Goal: Task Accomplishment & Management: Manage account settings

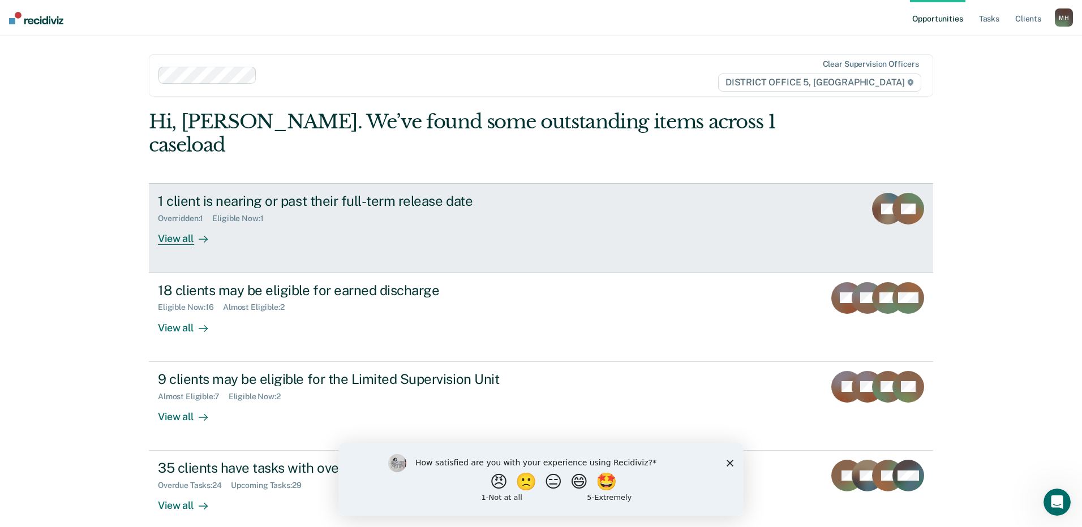
click at [181, 223] on div "View all" at bounding box center [189, 234] width 63 height 22
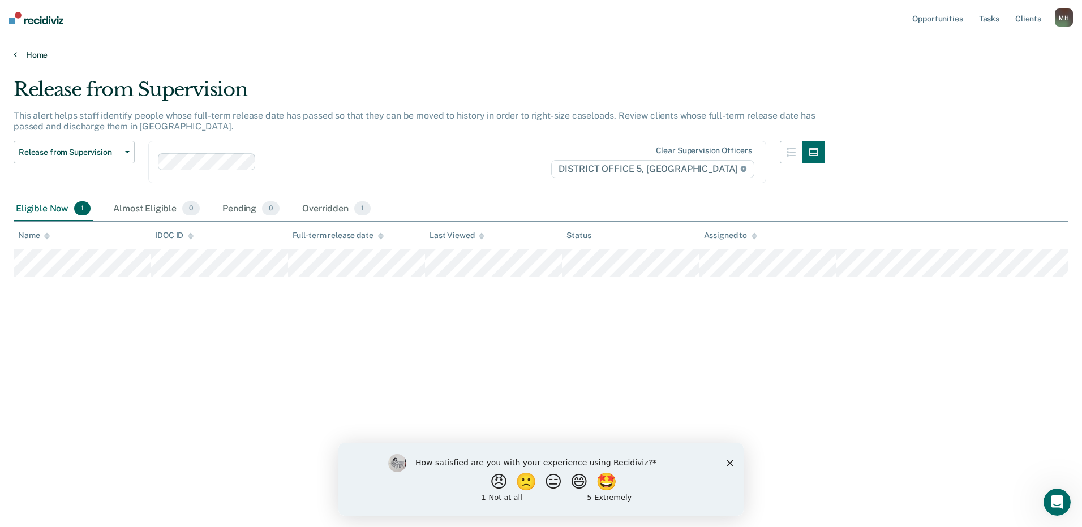
click at [19, 58] on link "Home" at bounding box center [541, 55] width 1054 height 10
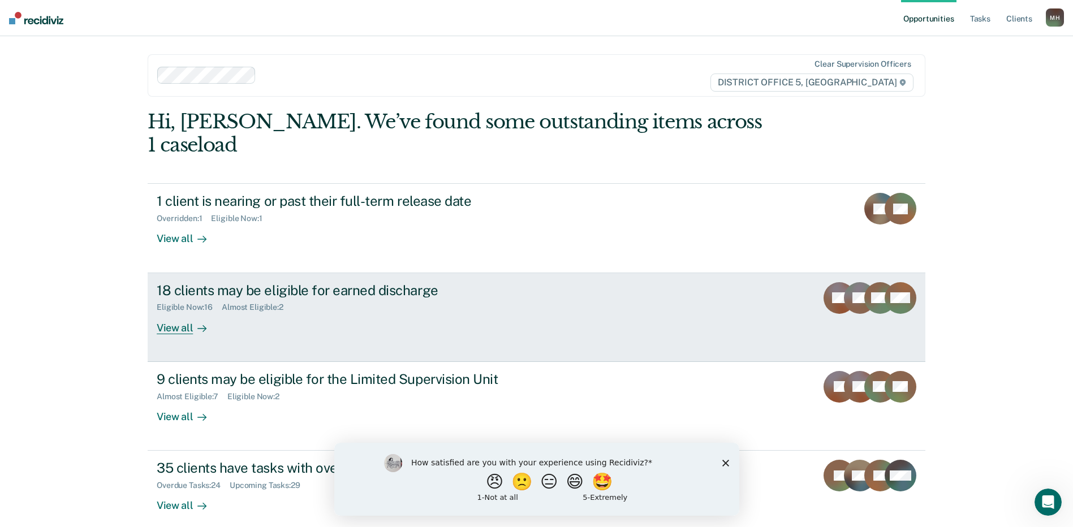
click at [457, 298] on div "18 clients may be eligible for earned discharge Eligible Now : 16 Almost Eligib…" at bounding box center [369, 308] width 424 height 52
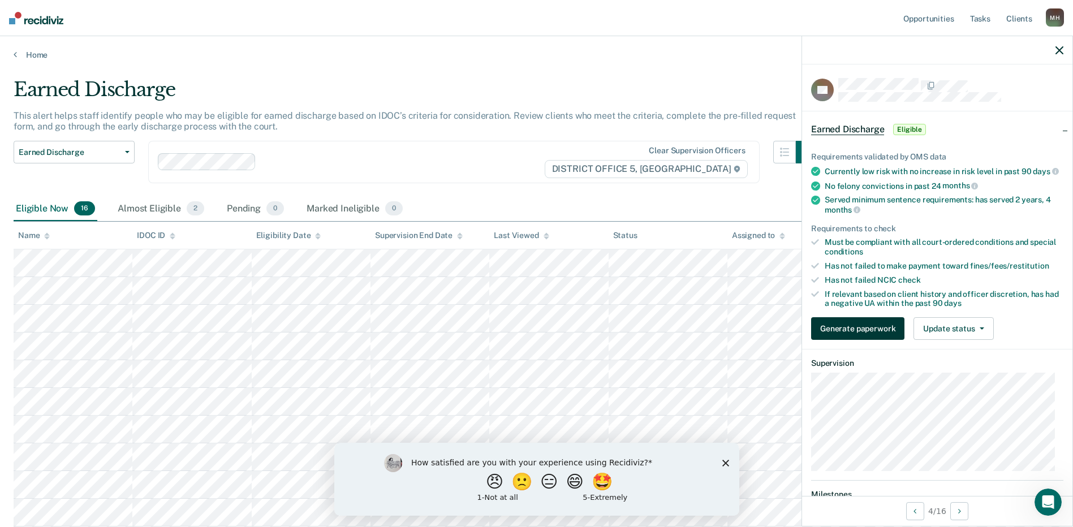
click at [882, 339] on button "Generate paperwork" at bounding box center [857, 328] width 93 height 23
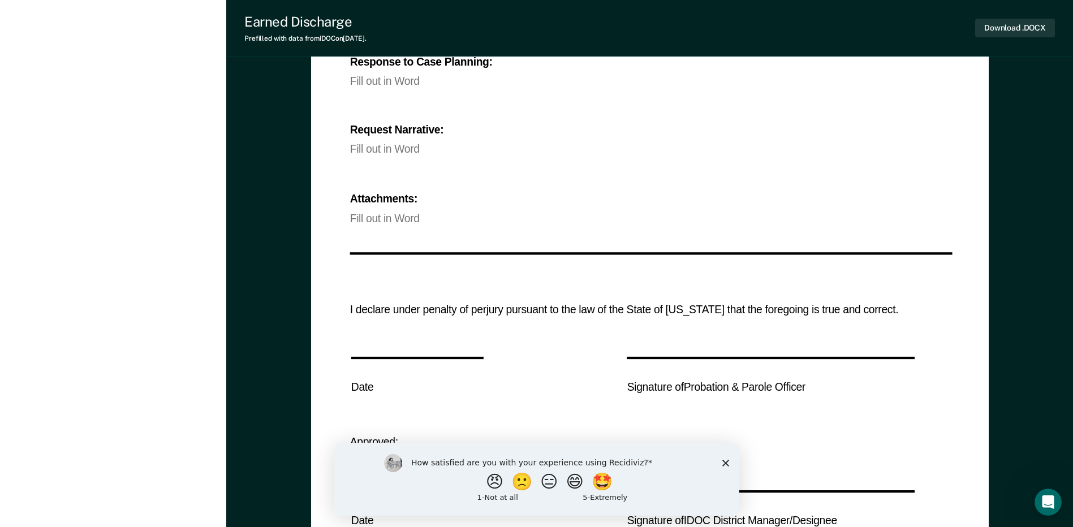
scroll to position [867, 0]
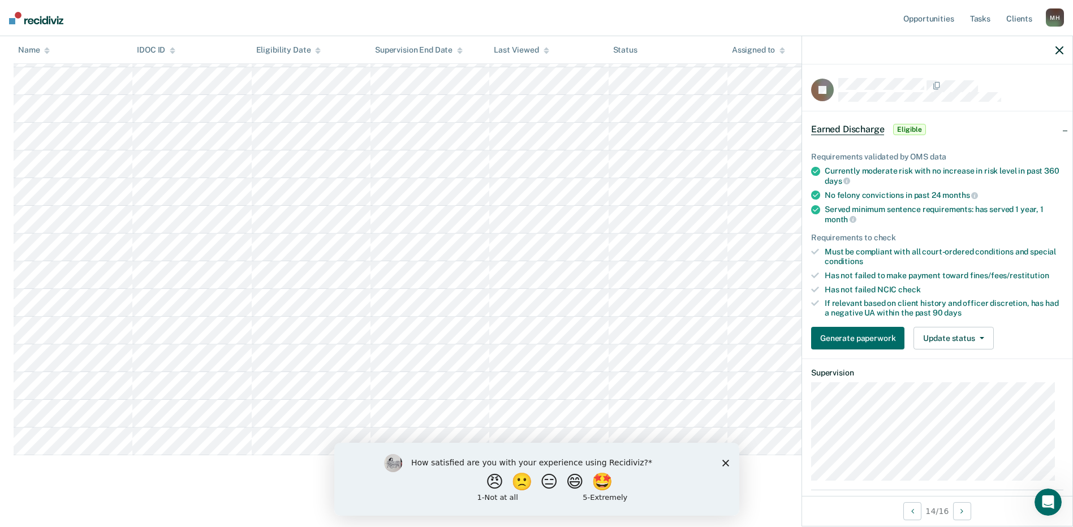
scroll to position [247, 0]
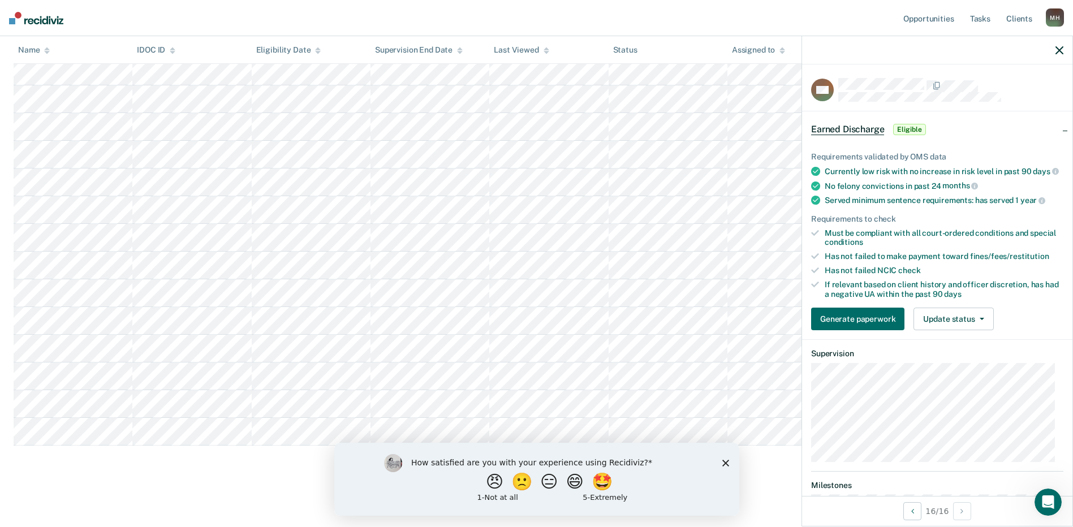
click at [725, 464] on icon "Close survey" at bounding box center [725, 462] width 7 height 7
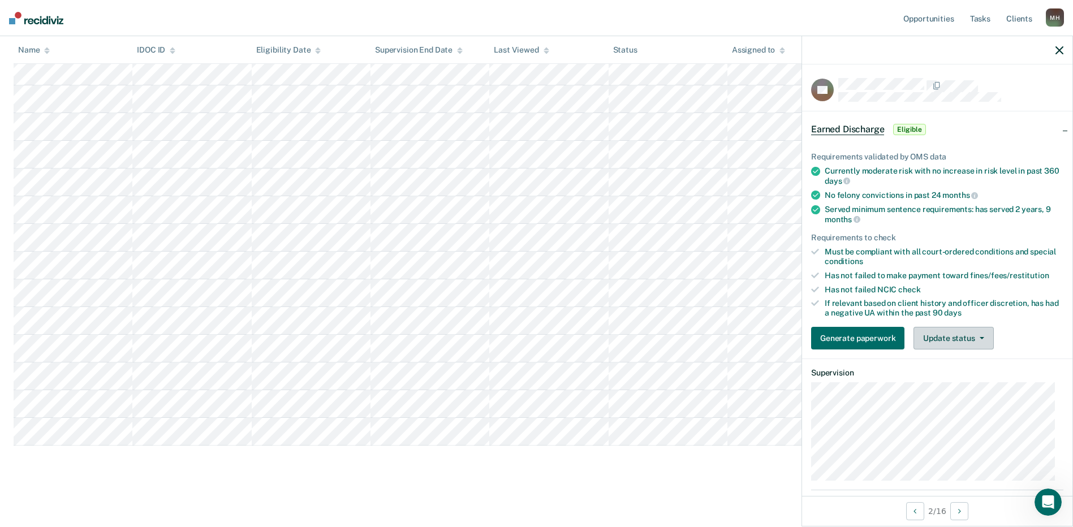
click at [961, 337] on button "Update status" at bounding box center [954, 338] width 80 height 23
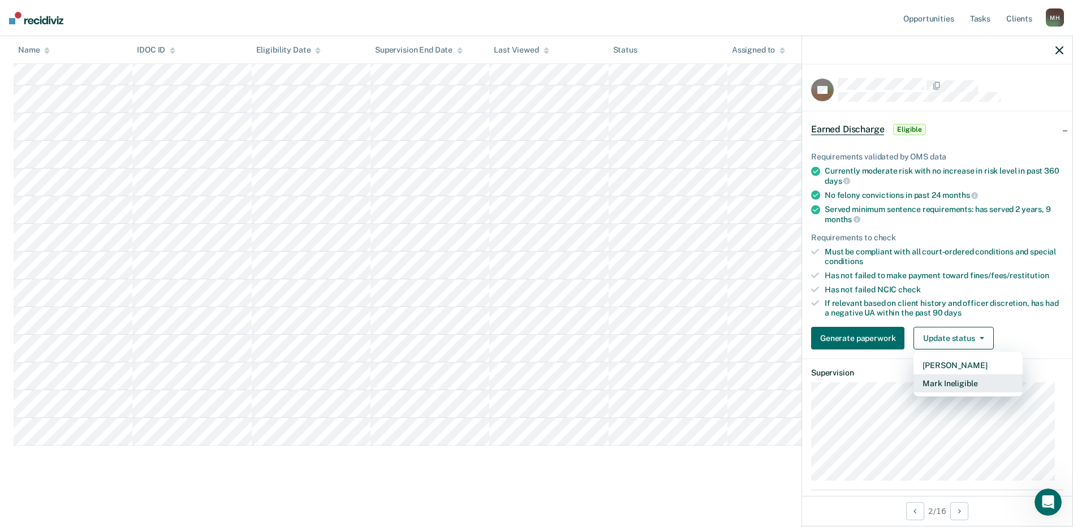
click at [965, 381] on button "Mark Ineligible" at bounding box center [968, 383] width 109 height 18
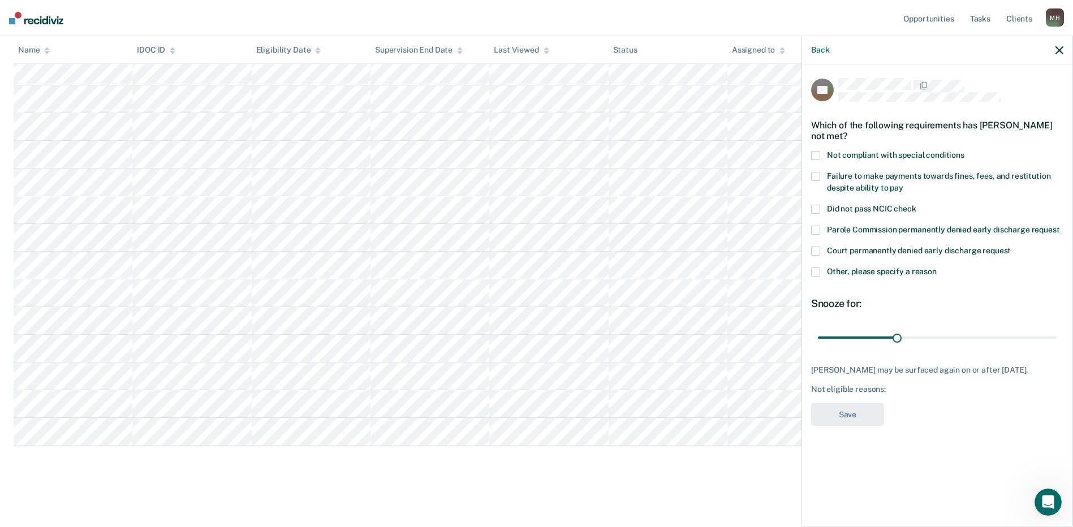
click at [907, 156] on span "Not compliant with special conditions" at bounding box center [895, 154] width 137 height 9
click at [869, 427] on button "Save" at bounding box center [847, 414] width 73 height 23
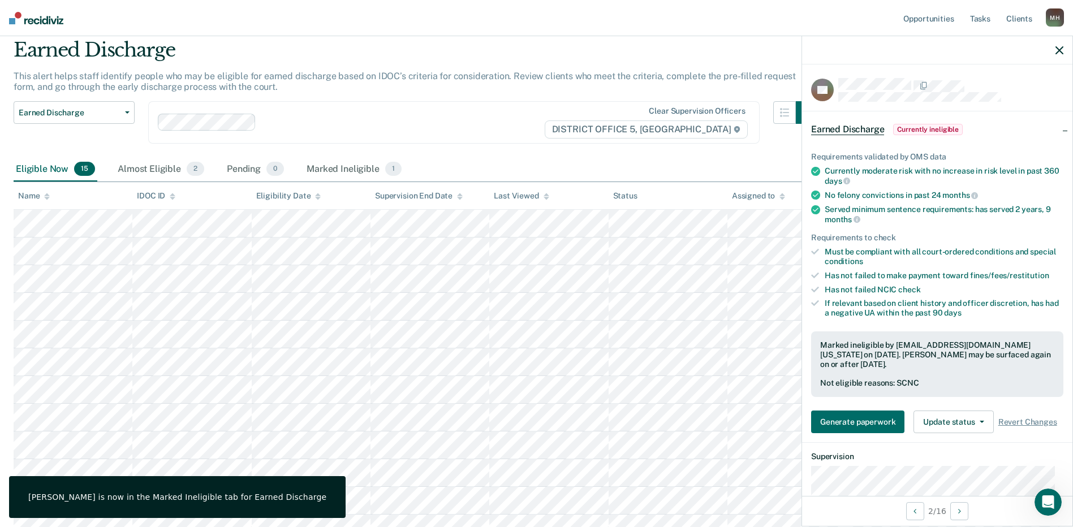
scroll to position [0, 0]
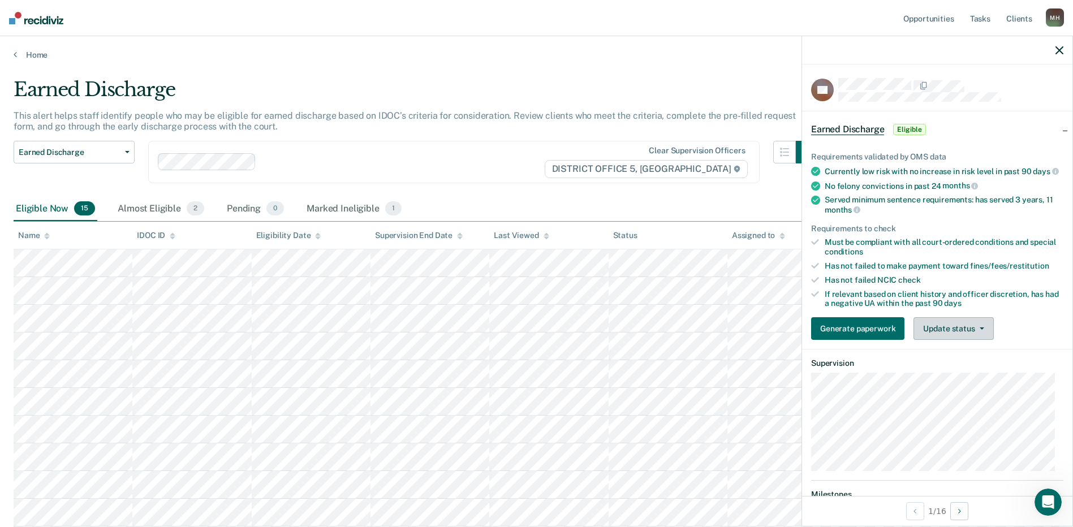
click at [947, 340] on button "Update status" at bounding box center [954, 328] width 80 height 23
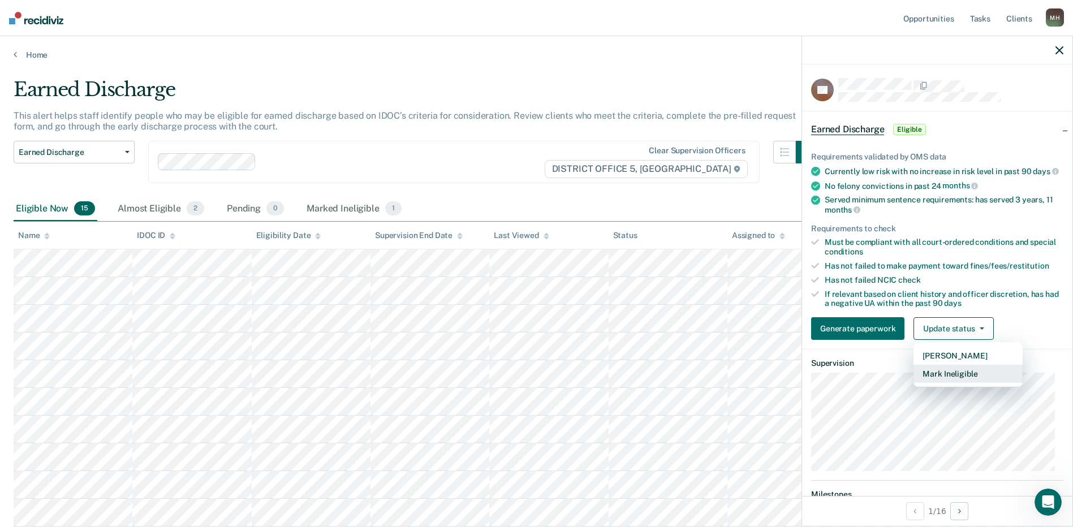
click at [955, 383] on button "Mark Ineligible" at bounding box center [968, 374] width 109 height 18
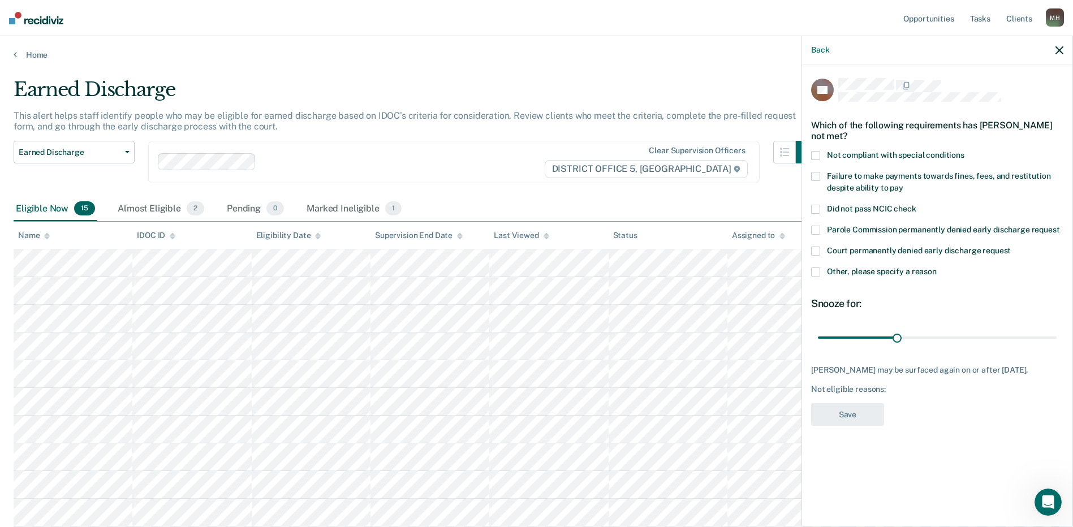
click at [850, 179] on label "Failure to make payments towards fines, fees, and restitution despite ability t…" at bounding box center [937, 184] width 252 height 24
click at [839, 408] on button "Save" at bounding box center [847, 414] width 73 height 23
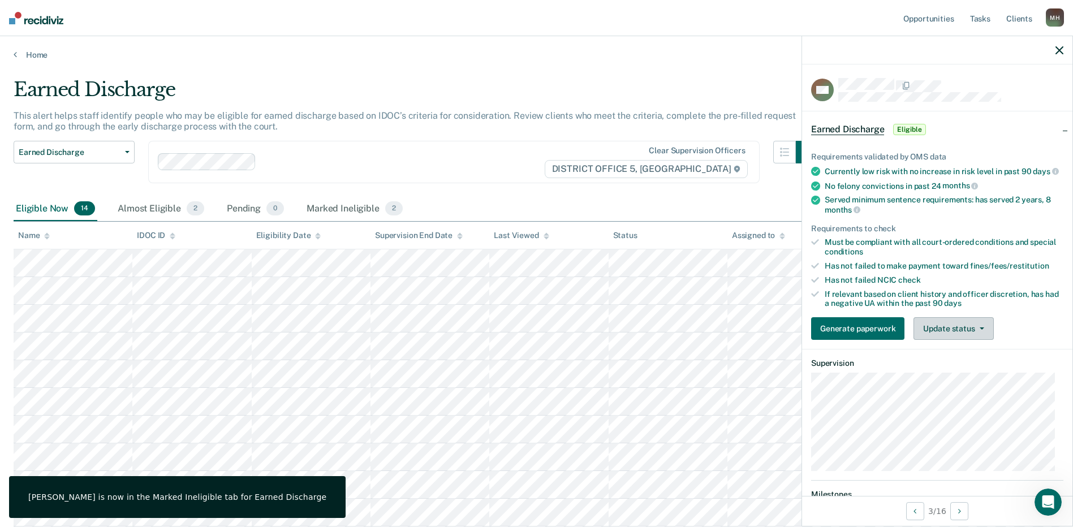
click at [950, 340] on button "Update status" at bounding box center [954, 328] width 80 height 23
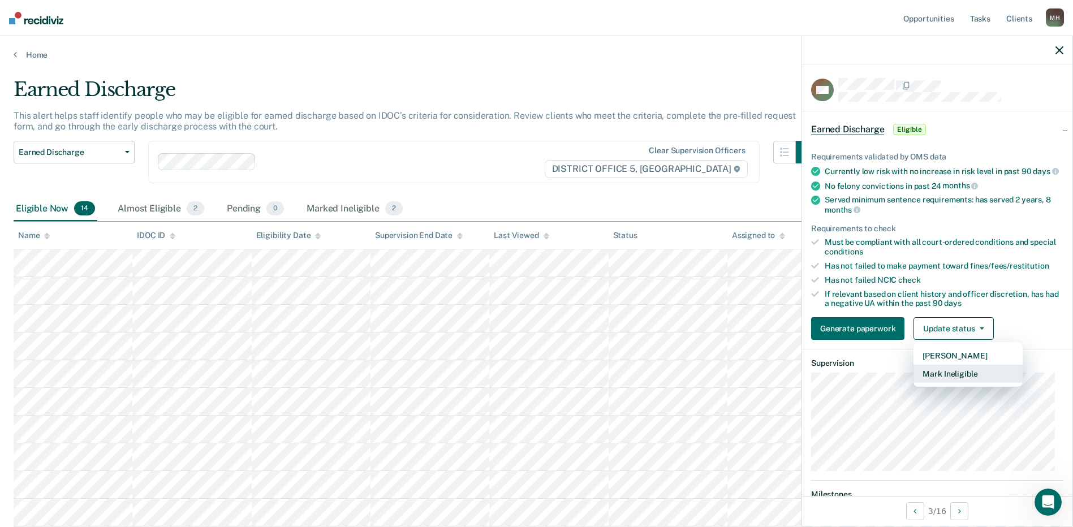
click at [944, 383] on button "Mark Ineligible" at bounding box center [968, 374] width 109 height 18
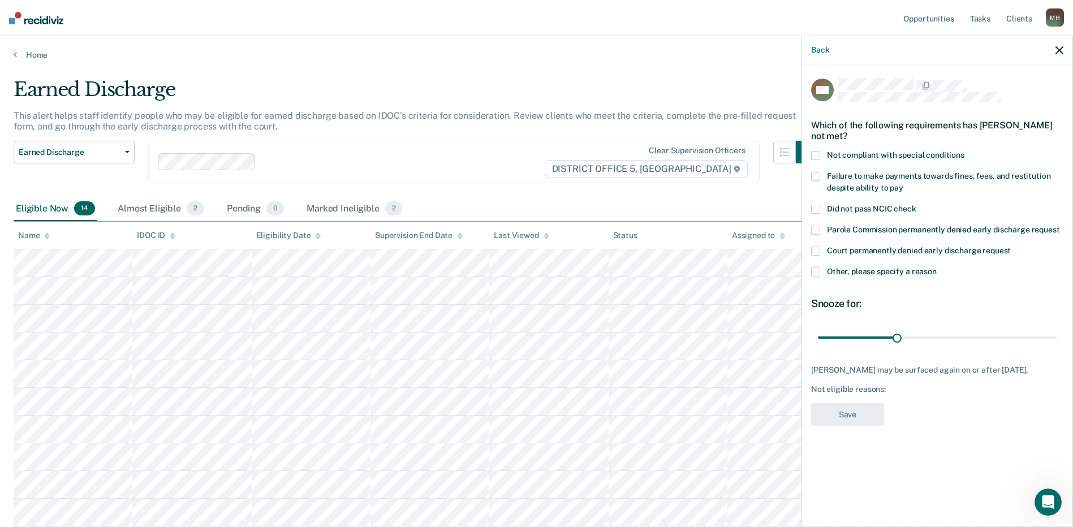
click at [845, 154] on span "Not compliant with special conditions" at bounding box center [895, 154] width 137 height 9
click at [846, 427] on button "Save" at bounding box center [847, 414] width 73 height 23
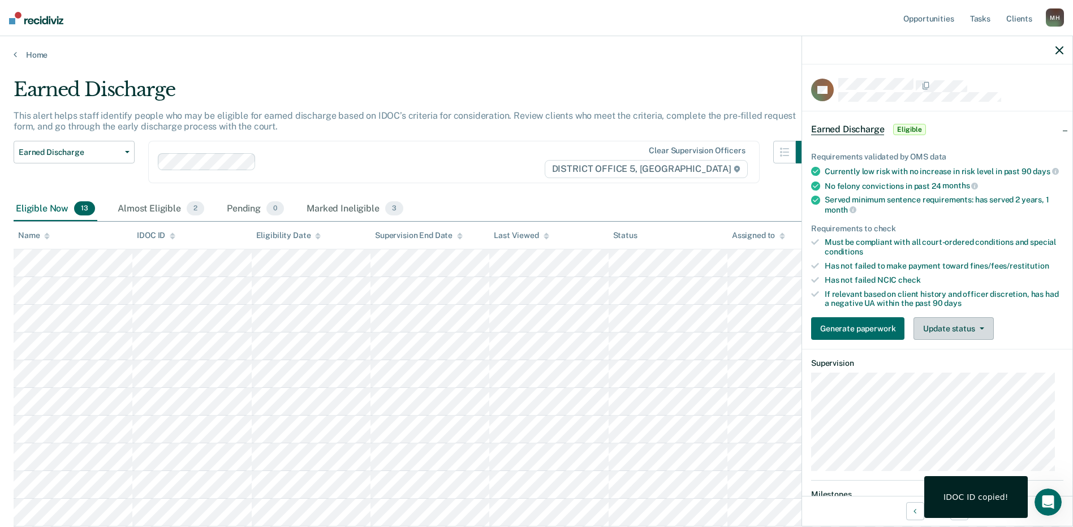
click at [968, 340] on button "Update status" at bounding box center [954, 328] width 80 height 23
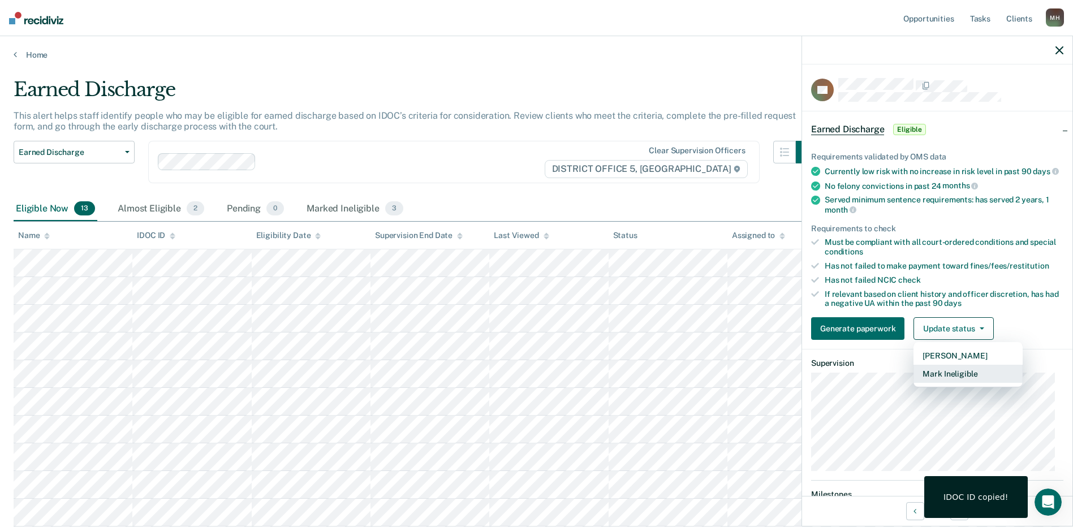
click at [964, 383] on button "Mark Ineligible" at bounding box center [968, 374] width 109 height 18
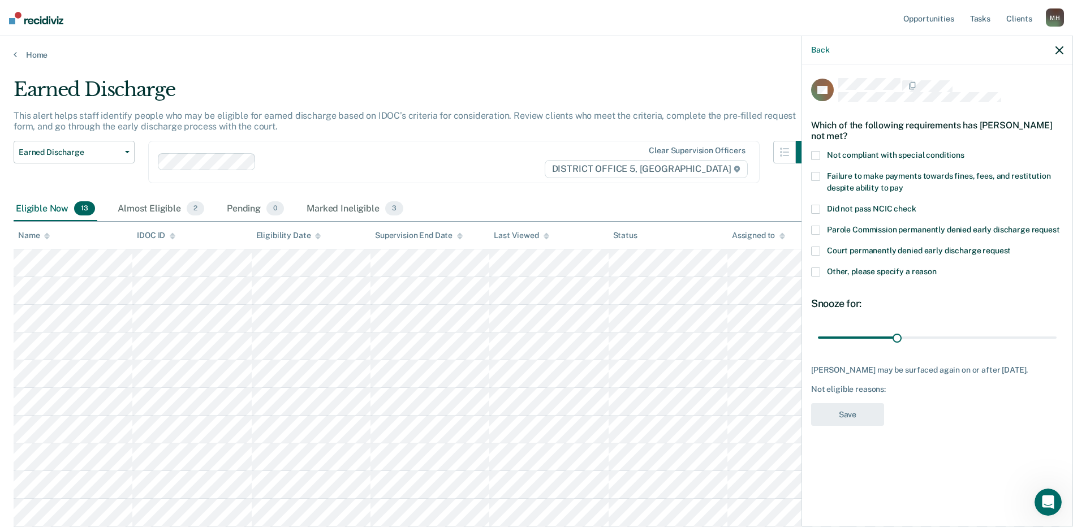
click at [879, 150] on span "Not compliant with special conditions" at bounding box center [895, 154] width 137 height 9
click at [844, 419] on button "Save" at bounding box center [847, 414] width 73 height 23
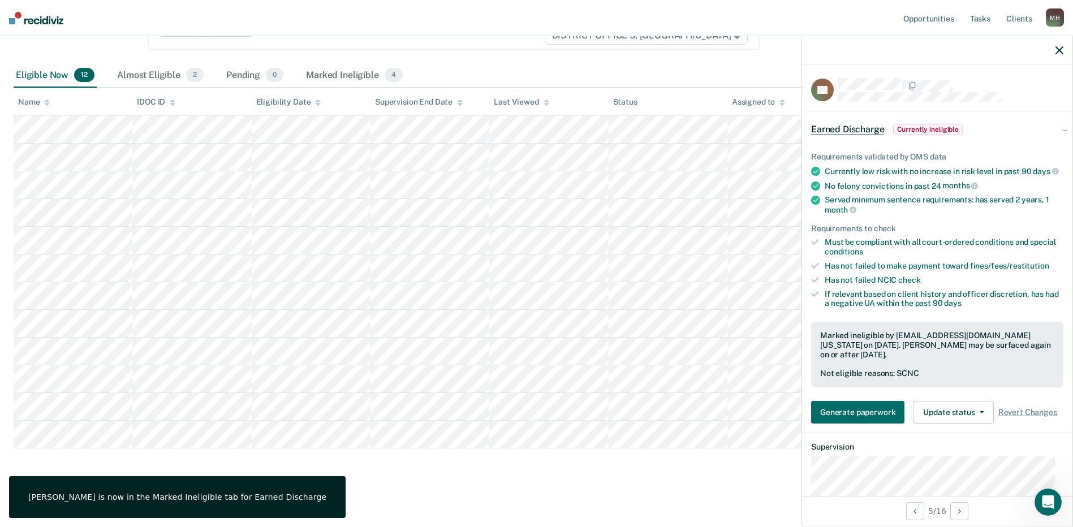
scroll to position [136, 0]
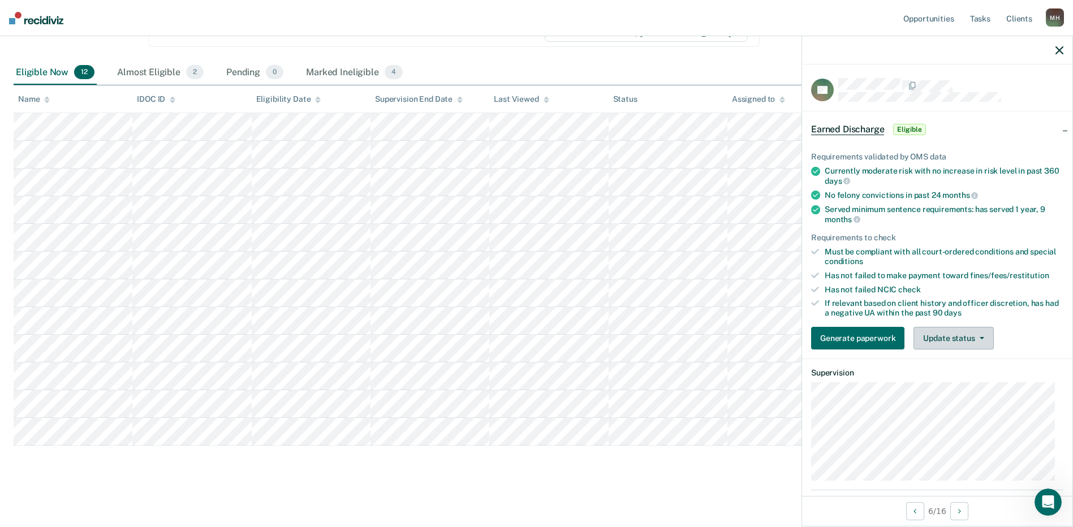
click at [941, 333] on button "Update status" at bounding box center [954, 338] width 80 height 23
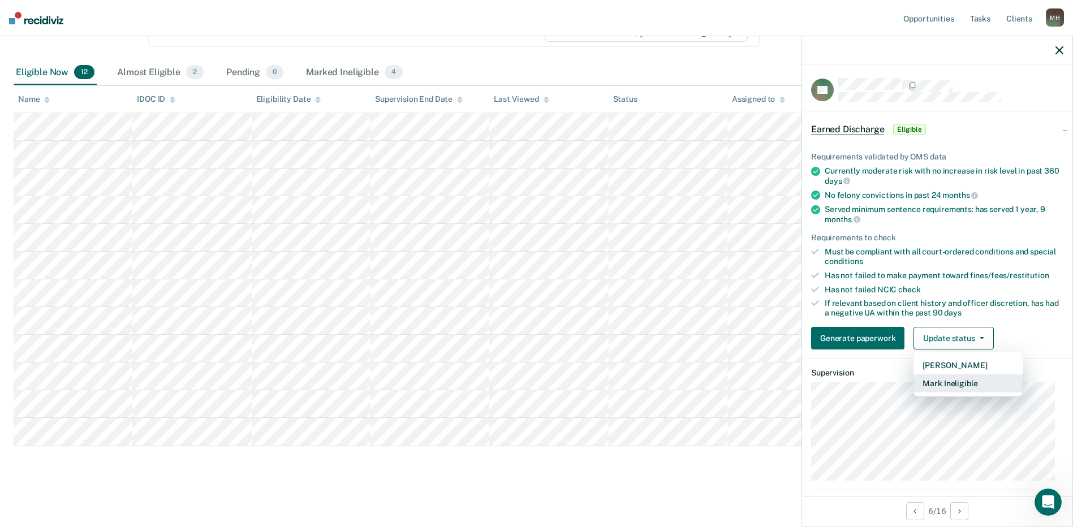
click at [970, 380] on button "Mark Ineligible" at bounding box center [968, 383] width 109 height 18
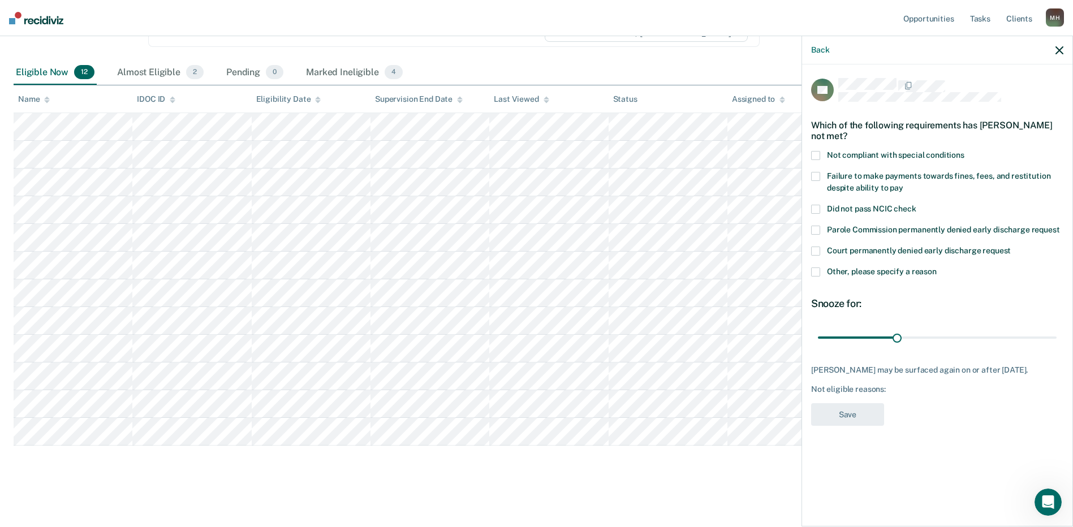
drag, startPoint x: 836, startPoint y: 156, endPoint x: 897, endPoint y: 234, distance: 98.8
click at [837, 156] on span "Not compliant with special conditions" at bounding box center [895, 154] width 137 height 9
drag, startPoint x: 877, startPoint y: 418, endPoint x: 862, endPoint y: 416, distance: 15.4
click at [876, 419] on button "Save" at bounding box center [847, 414] width 73 height 23
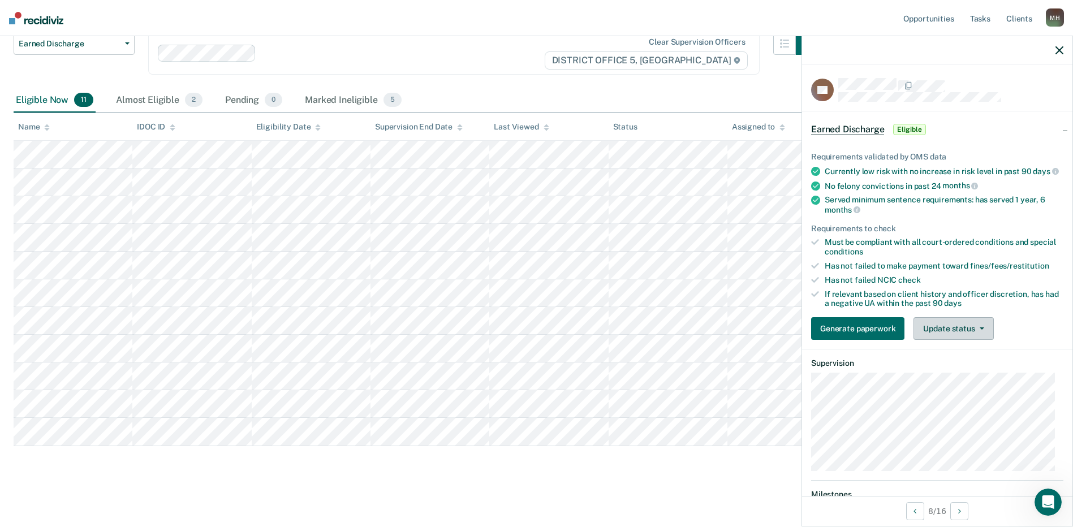
click at [937, 332] on button "Update status" at bounding box center [954, 328] width 80 height 23
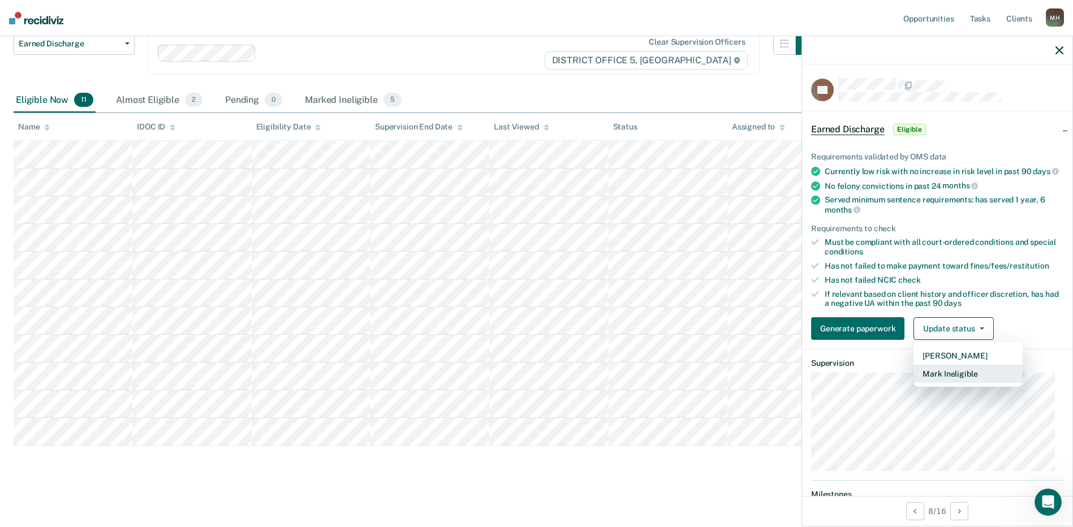
click at [967, 383] on button "Mark Ineligible" at bounding box center [968, 374] width 109 height 18
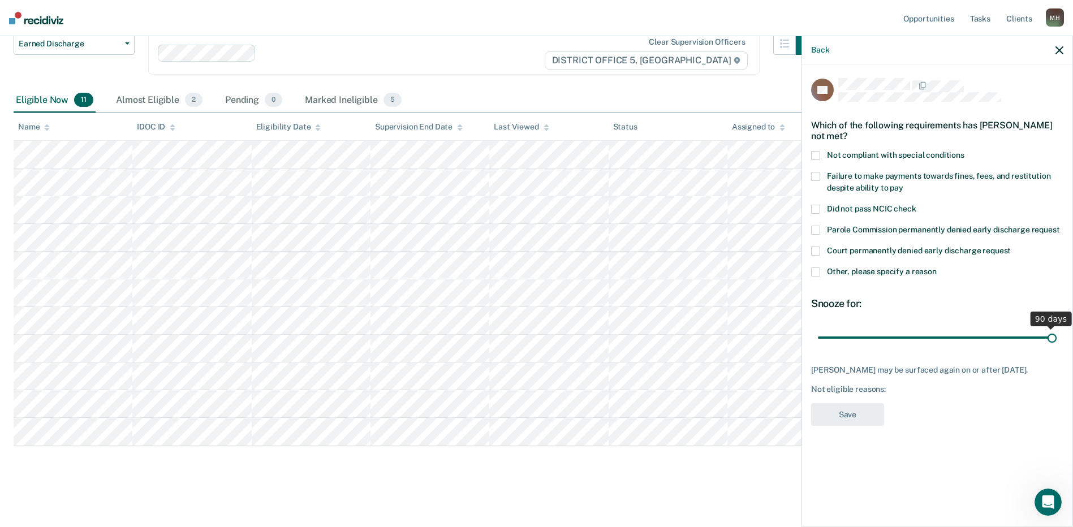
drag, startPoint x: 901, startPoint y: 337, endPoint x: 1081, endPoint y: 331, distance: 180.0
type input "90"
click at [1057, 332] on input "range" at bounding box center [937, 338] width 239 height 20
click at [898, 152] on span "Not compliant with special conditions" at bounding box center [895, 154] width 137 height 9
click at [857, 423] on button "Save" at bounding box center [847, 414] width 73 height 23
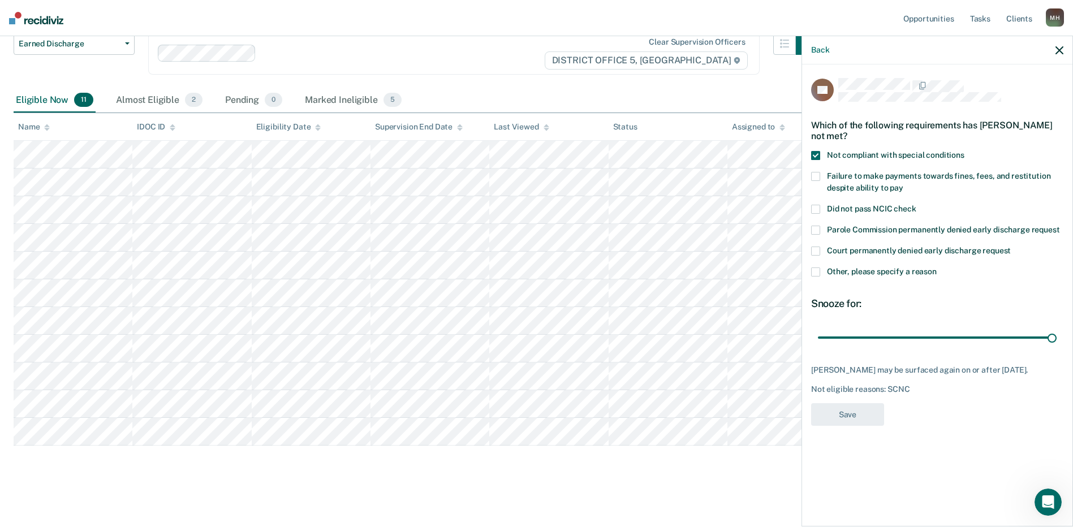
scroll to position [81, 0]
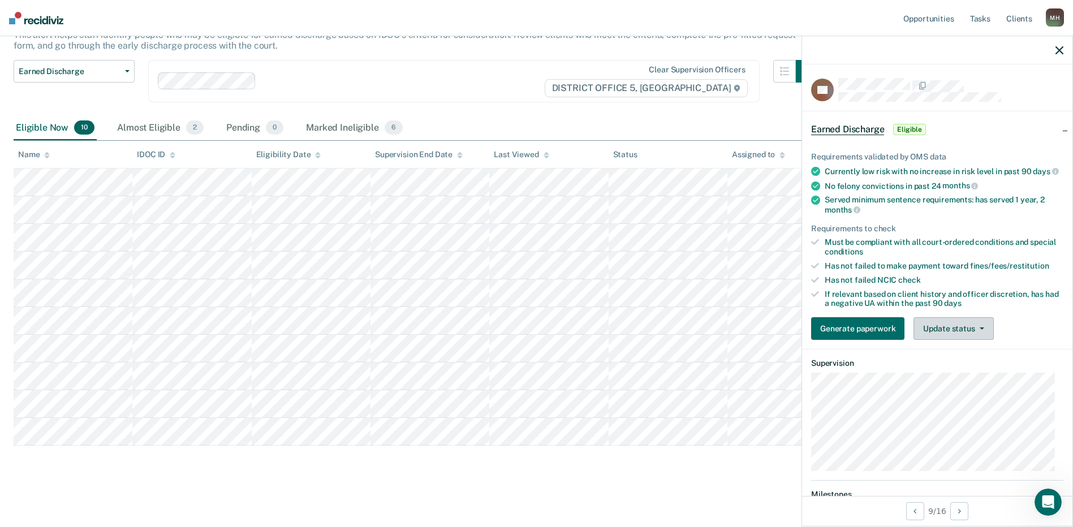
click at [951, 340] on button "Update status" at bounding box center [954, 328] width 80 height 23
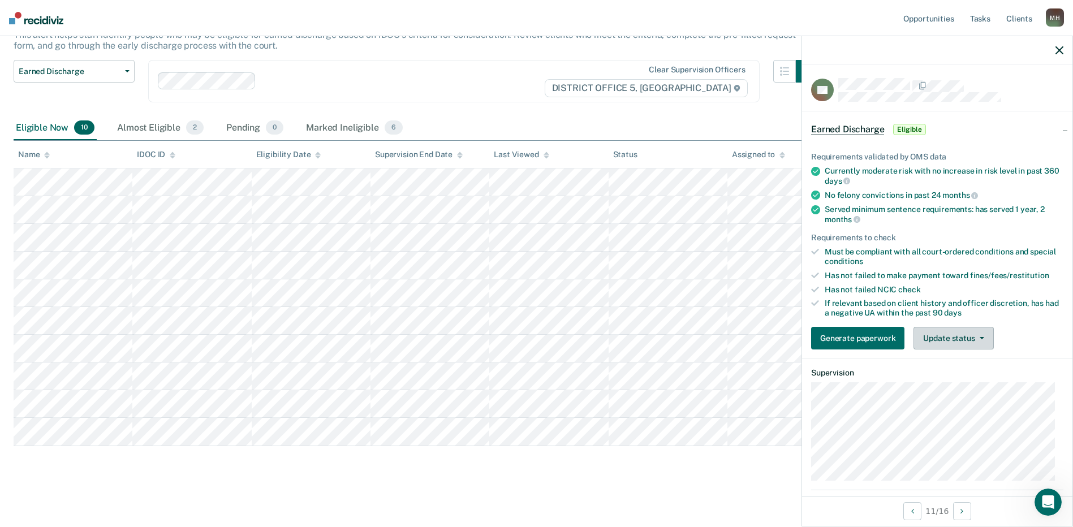
click at [962, 339] on button "Update status" at bounding box center [954, 338] width 80 height 23
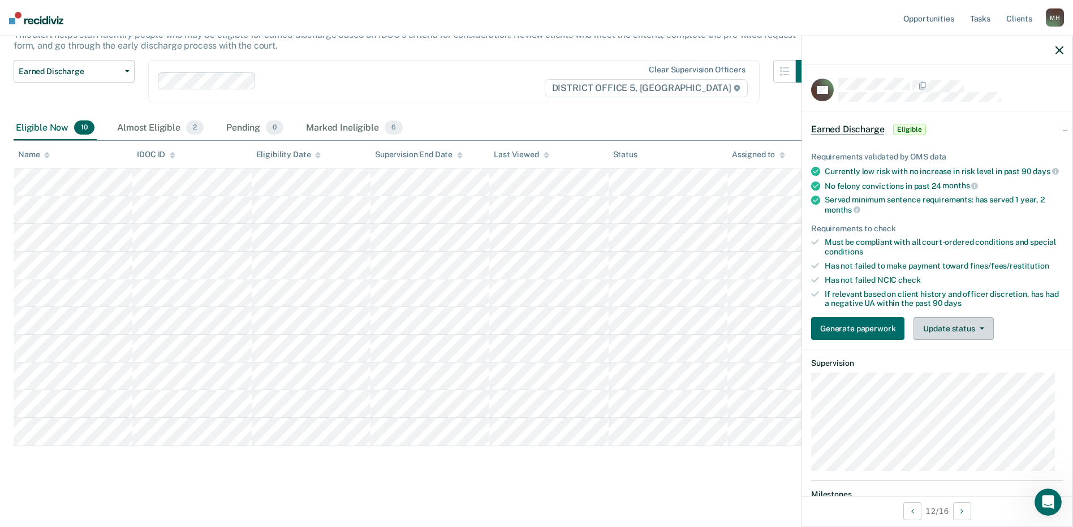
click at [962, 330] on button "Update status" at bounding box center [954, 328] width 80 height 23
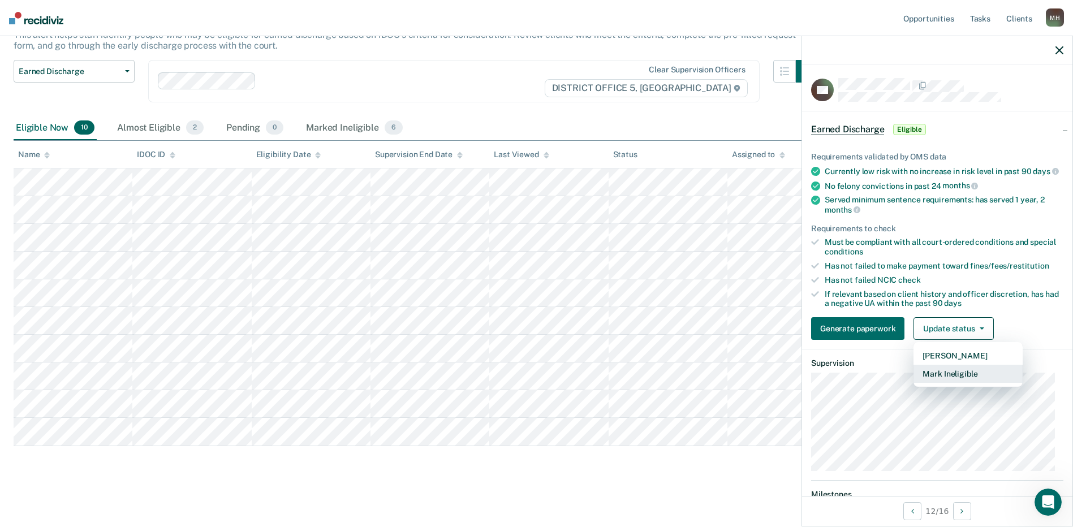
click at [979, 382] on button "Mark Ineligible" at bounding box center [968, 374] width 109 height 18
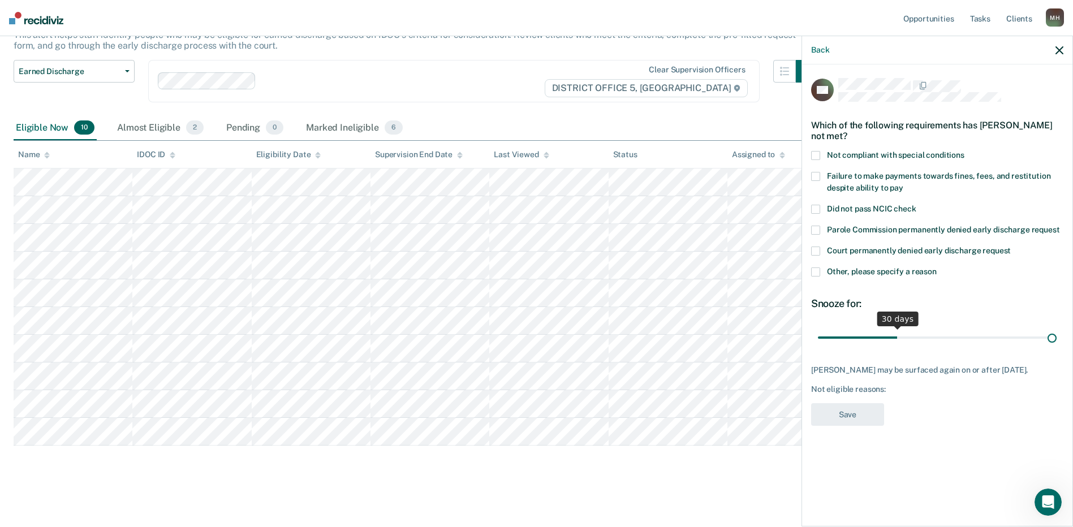
drag, startPoint x: 898, startPoint y: 335, endPoint x: 1083, endPoint y: 256, distance: 201.5
type input "90"
click at [1057, 328] on input "range" at bounding box center [937, 338] width 239 height 20
click at [851, 176] on span "Failure to make payments towards fines, fees, and restitution despite ability t…" at bounding box center [938, 181] width 223 height 21
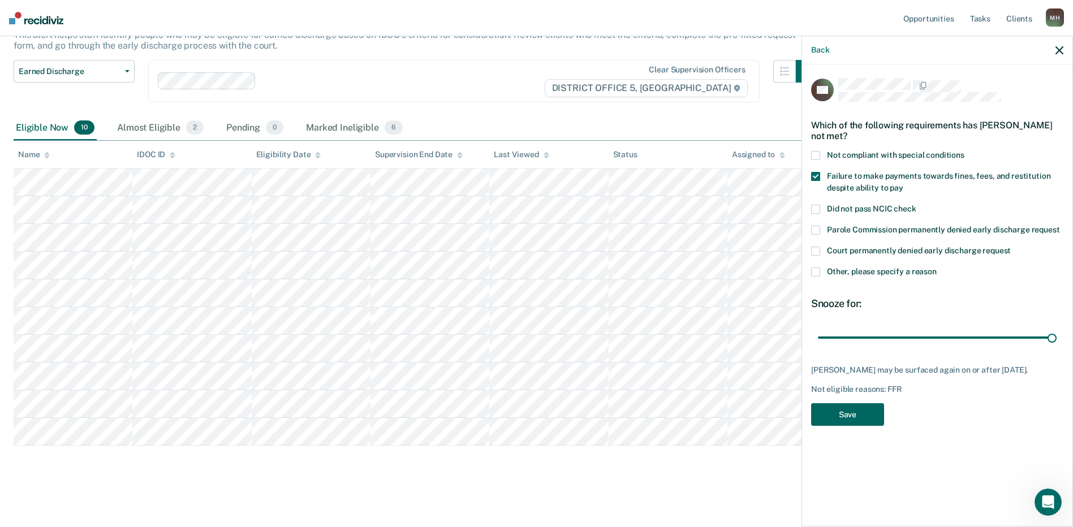
click at [833, 422] on button "Save" at bounding box center [847, 414] width 73 height 23
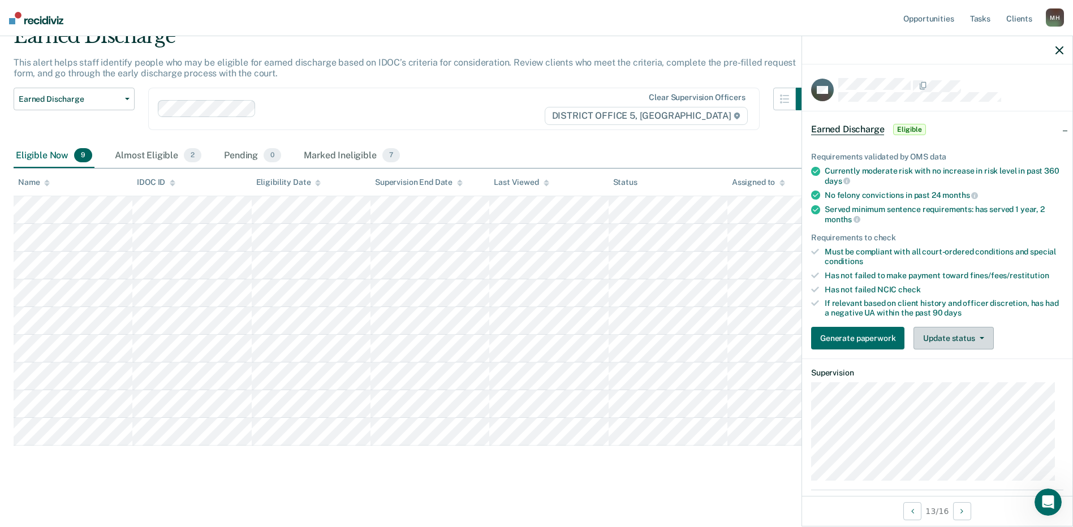
click at [960, 341] on button "Update status" at bounding box center [954, 338] width 80 height 23
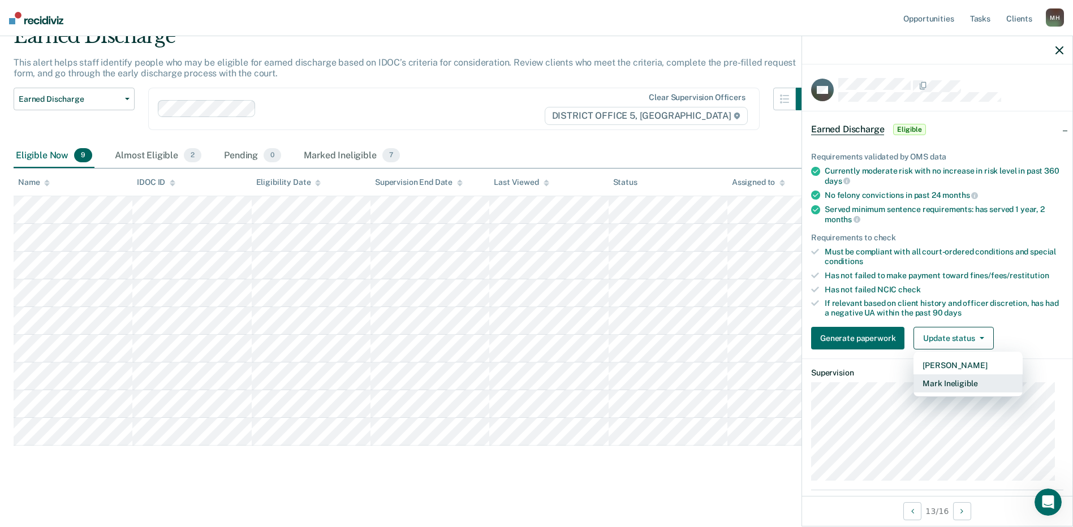
click at [979, 388] on button "Mark Ineligible" at bounding box center [968, 383] width 109 height 18
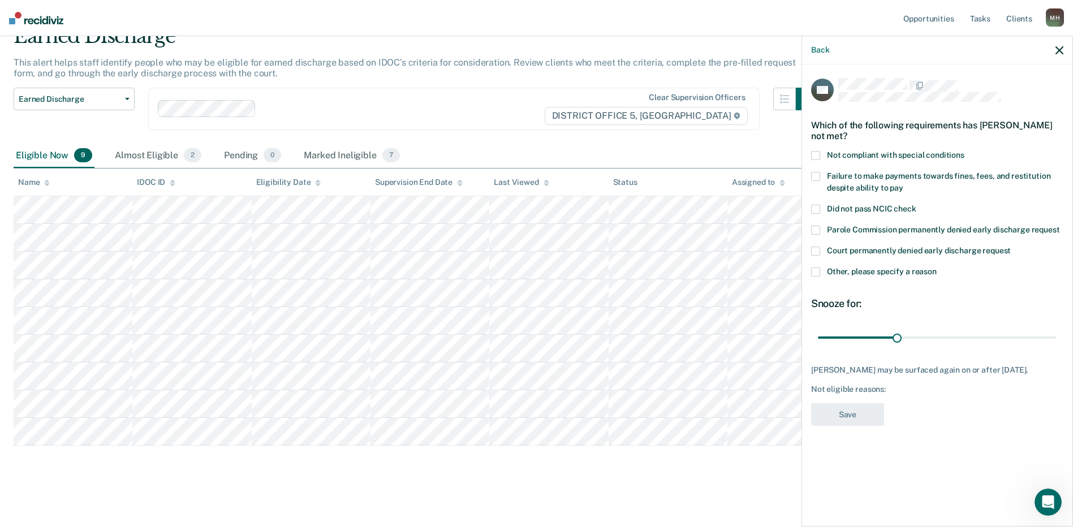
click at [892, 179] on label "Failure to make payments towards fines, fees, and restitution despite ability t…" at bounding box center [937, 184] width 252 height 24
click at [886, 182] on span "Failure to make payments towards fines, fees, and restitution despite ability t…" at bounding box center [938, 181] width 223 height 21
click at [889, 160] on label "Not compliant with special conditions" at bounding box center [937, 157] width 252 height 12
drag, startPoint x: 871, startPoint y: 183, endPoint x: 874, endPoint y: 201, distance: 17.8
click at [872, 186] on span "Failure to make payments towards fines, fees, and restitution despite ability t…" at bounding box center [938, 181] width 223 height 21
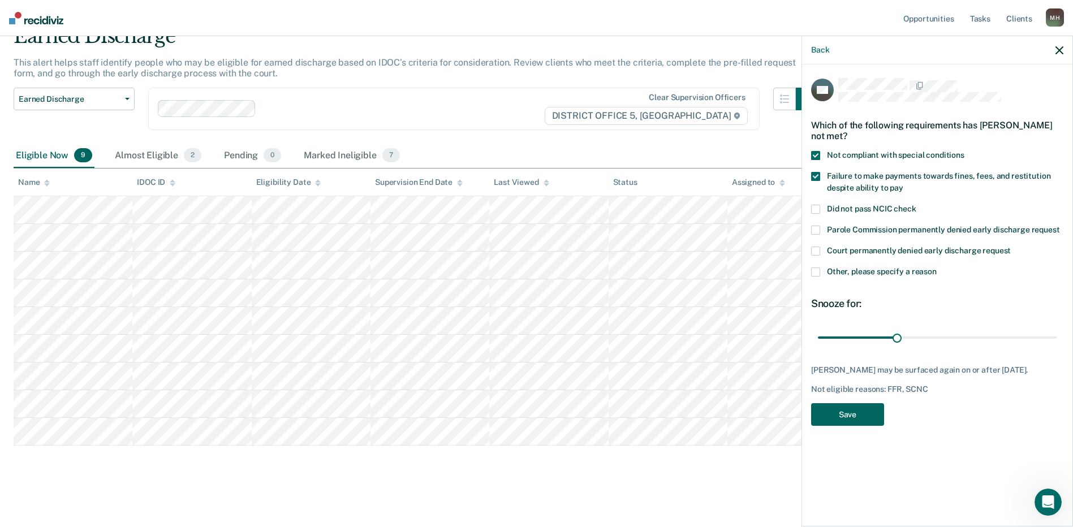
click at [876, 427] on button "Save" at bounding box center [847, 414] width 73 height 23
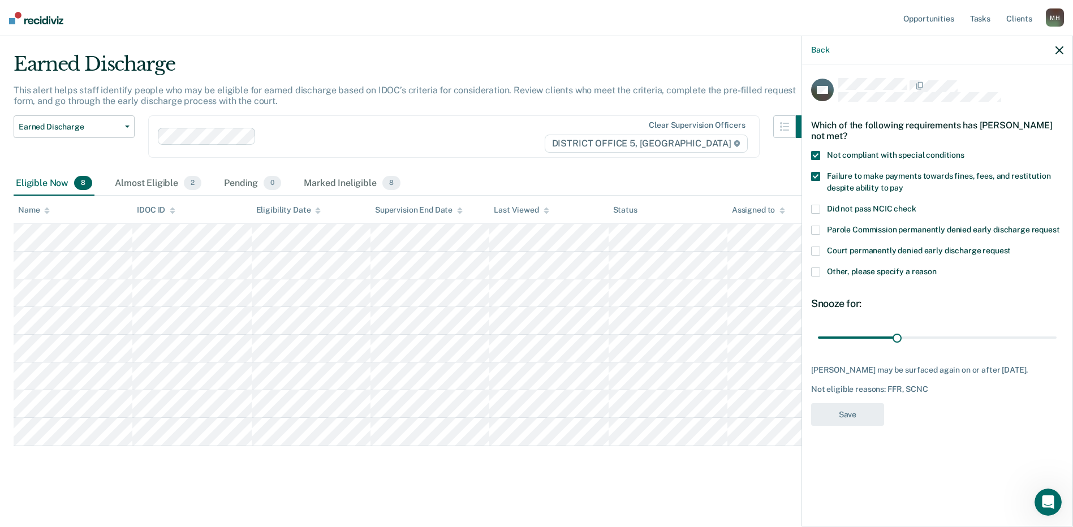
scroll to position [25, 0]
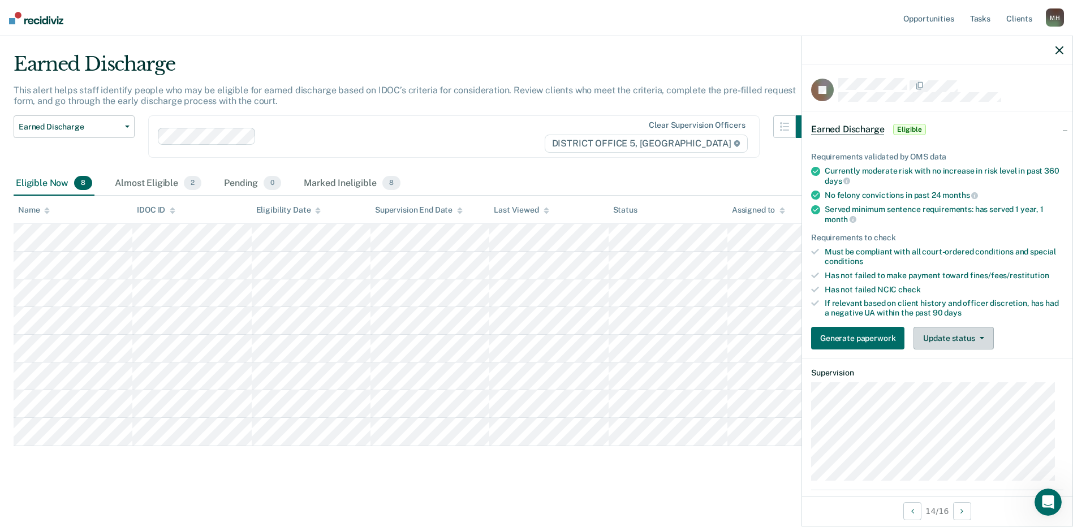
click at [950, 340] on button "Update status" at bounding box center [954, 338] width 80 height 23
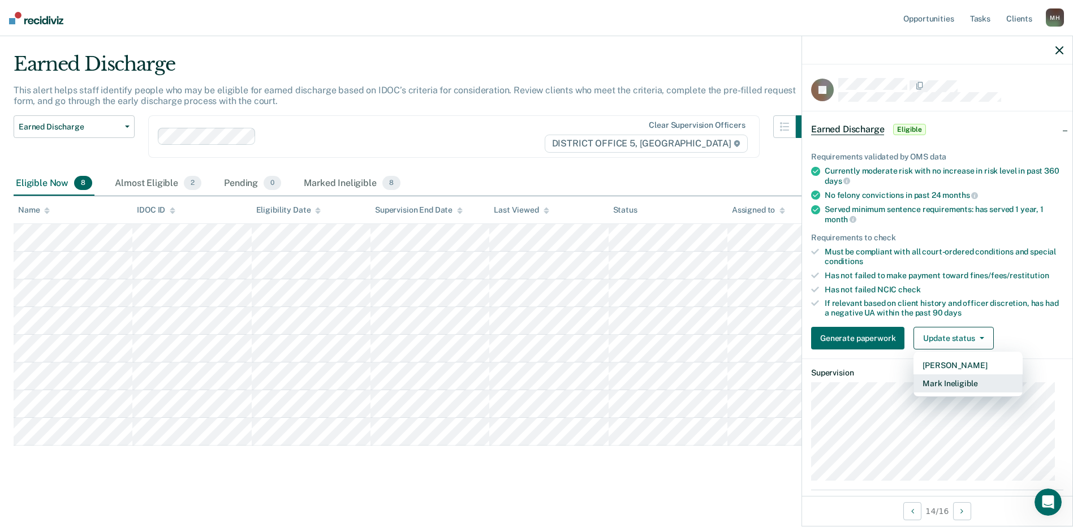
click at [945, 386] on button "Mark Ineligible" at bounding box center [968, 383] width 109 height 18
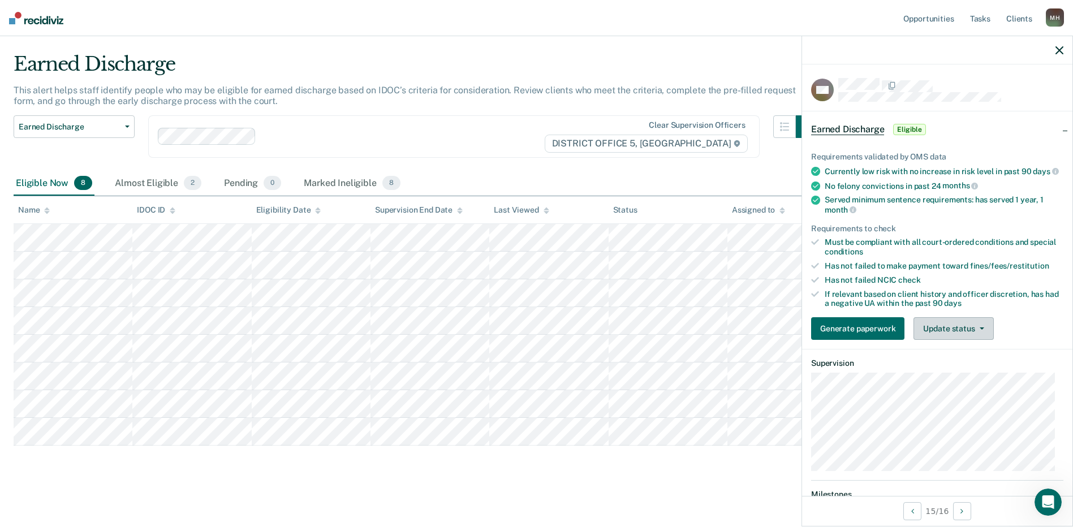
click at [940, 335] on button "Update status" at bounding box center [954, 328] width 80 height 23
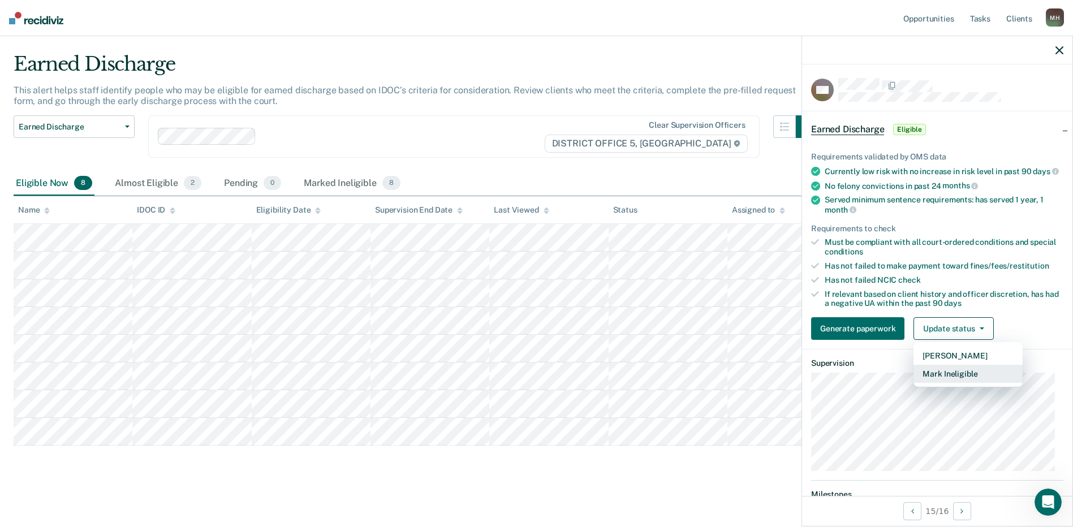
click at [978, 380] on button "Mark Ineligible" at bounding box center [968, 374] width 109 height 18
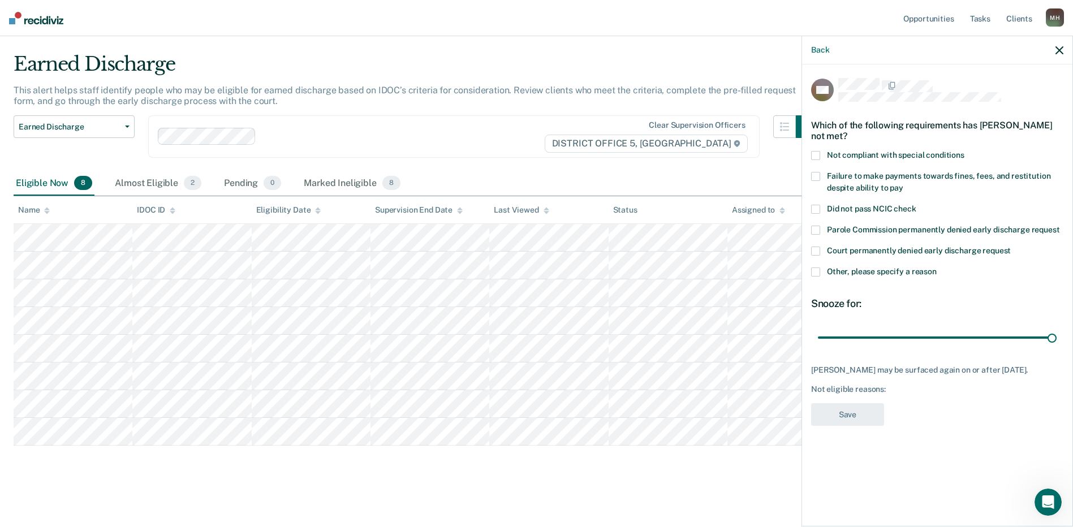
drag, startPoint x: 905, startPoint y: 329, endPoint x: 1081, endPoint y: 327, distance: 175.9
type input "90"
click at [1057, 328] on input "range" at bounding box center [937, 338] width 239 height 20
click at [607, 482] on main "Earned Discharge This alert helps staff identify people who may be eligible for…" at bounding box center [536, 279] width 1073 height 489
click at [856, 150] on span "Not compliant with special conditions" at bounding box center [895, 154] width 137 height 9
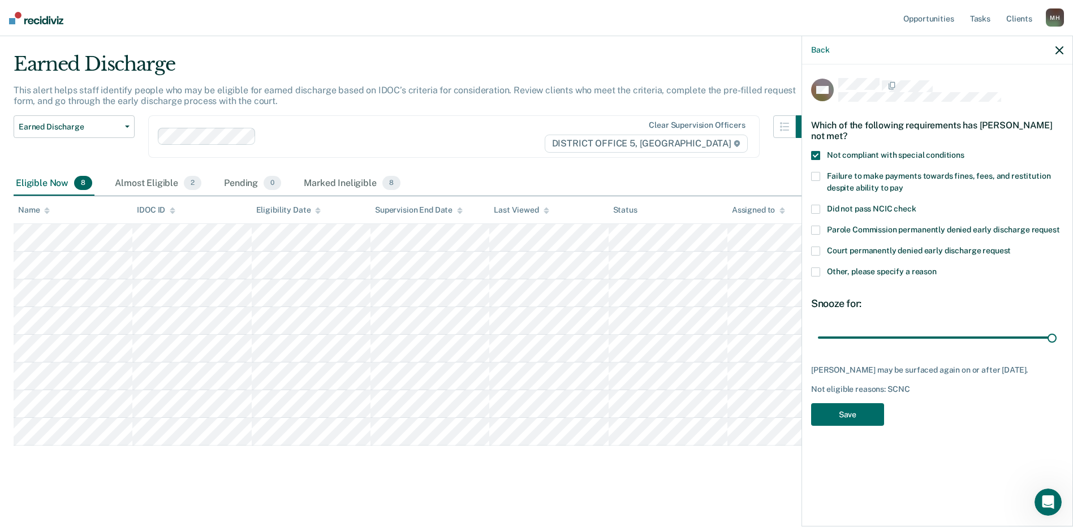
click at [864, 181] on label "Failure to make payments towards fines, fees, and restitution despite ability t…" at bounding box center [937, 184] width 252 height 24
click at [874, 403] on button "Save" at bounding box center [847, 414] width 73 height 23
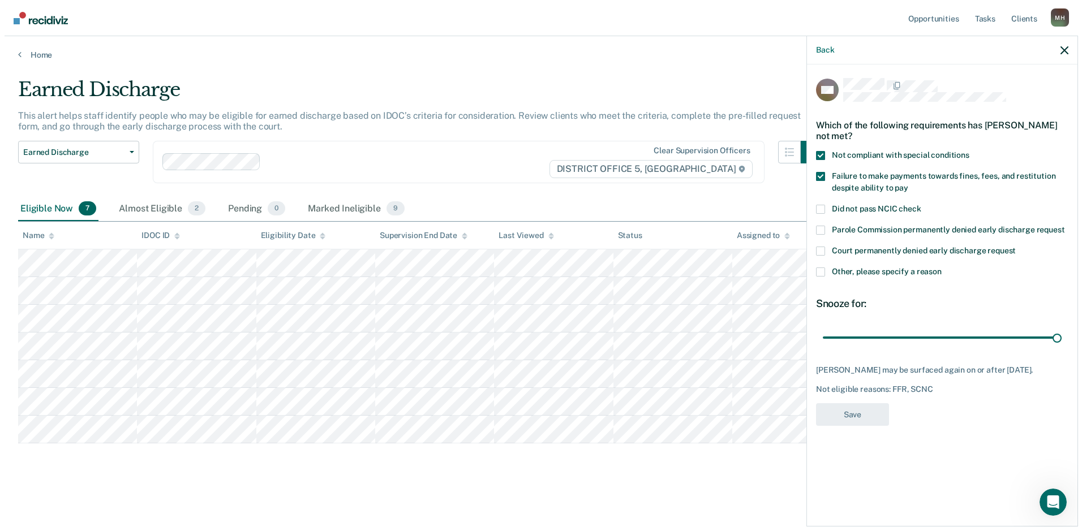
scroll to position [0, 0]
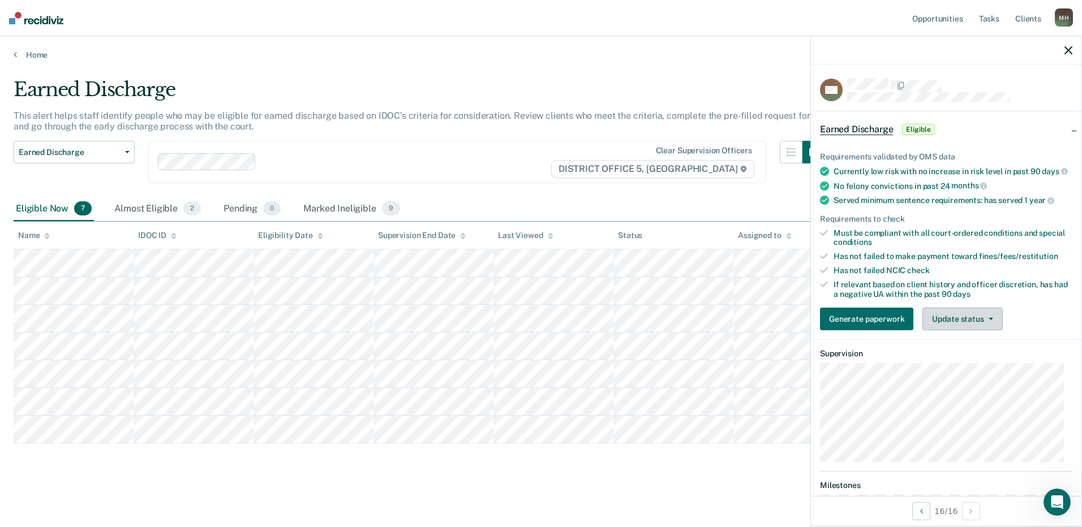
click at [963, 324] on button "Update status" at bounding box center [962, 319] width 80 height 23
click at [757, 511] on main "Earned Discharge This alert helps staff identify people who may be eligible for…" at bounding box center [541, 292] width 1082 height 464
click at [35, 54] on link "Home" at bounding box center [541, 55] width 1054 height 10
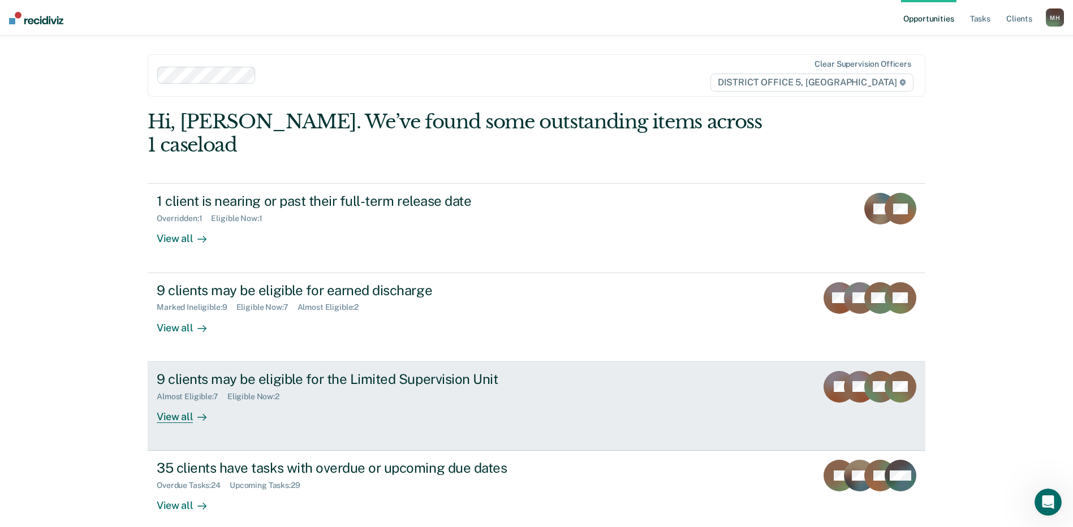
click at [462, 387] on div "Almost Eligible : 7 Eligible Now : 2" at bounding box center [355, 394] width 397 height 14
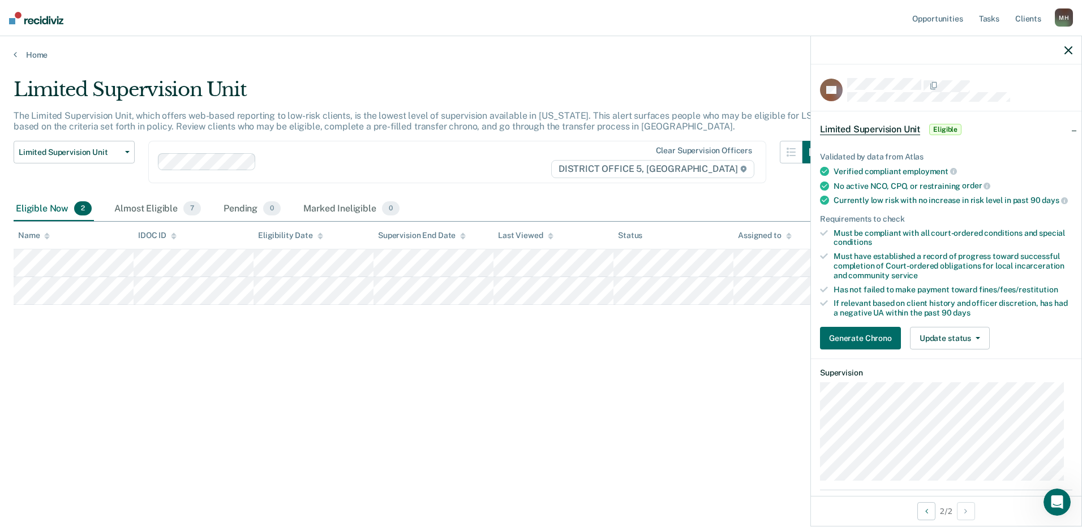
click at [601, 444] on div "Limited Supervision Unit The Limited Supervision Unit, which offers web-based r…" at bounding box center [541, 278] width 1054 height 400
click at [940, 347] on button "Update status" at bounding box center [950, 338] width 80 height 23
click at [571, 427] on div "Limited Supervision Unit The Limited Supervision Unit, which offers web-based r…" at bounding box center [541, 260] width 1054 height 364
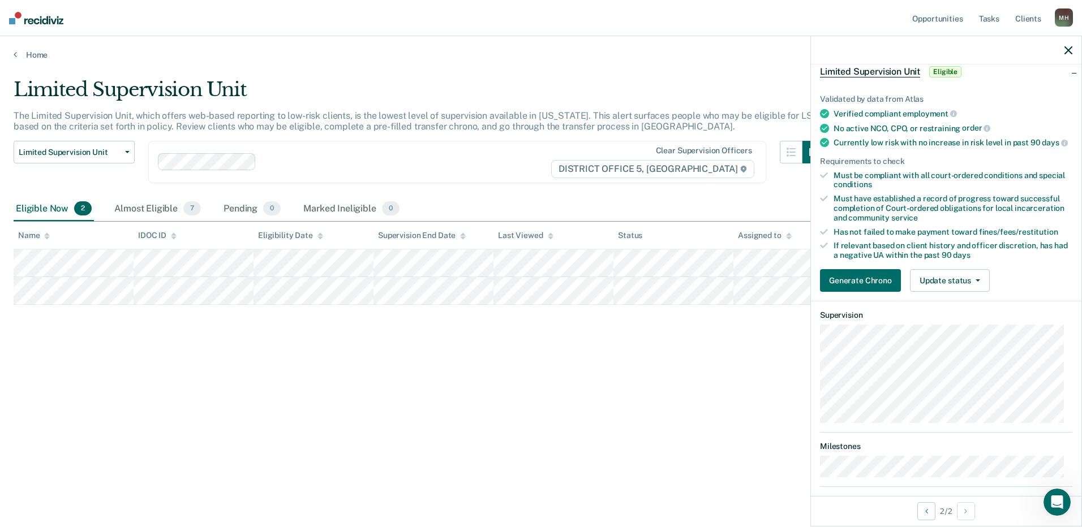
scroll to position [170, 0]
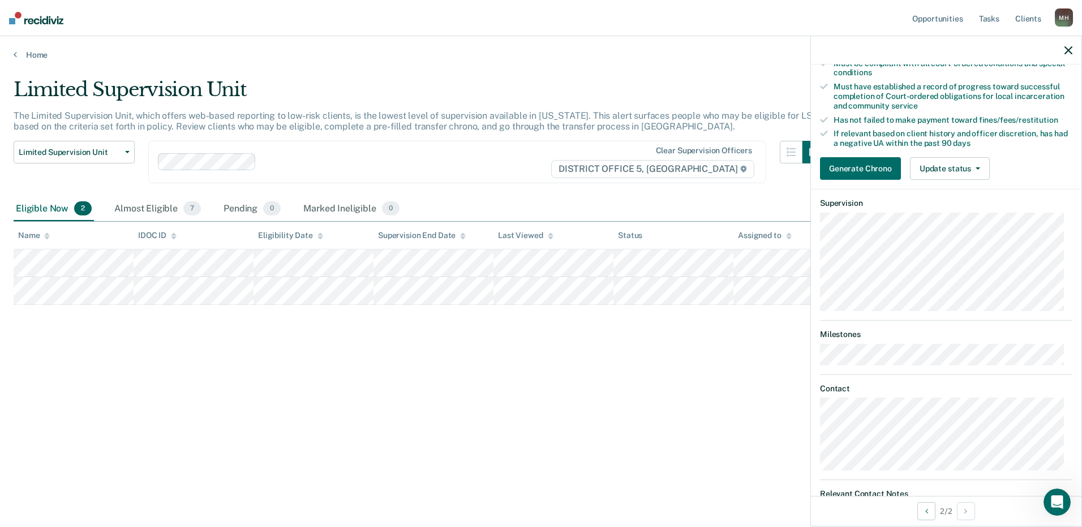
click at [819, 443] on div "DC Limited Supervision Unit Eligible Validated by data from Atlas Verified comp…" at bounding box center [946, 280] width 270 height 432
click at [956, 178] on button "Update status" at bounding box center [950, 168] width 80 height 23
click at [953, 223] on button "Mark Ineligible" at bounding box center [964, 214] width 109 height 18
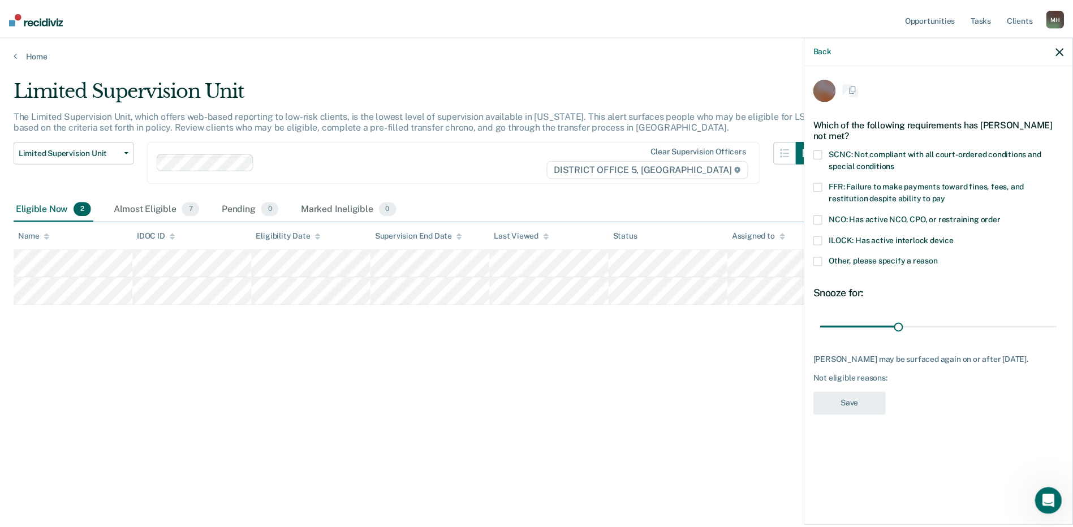
scroll to position [0, 0]
drag, startPoint x: 908, startPoint y: 328, endPoint x: 1083, endPoint y: 323, distance: 175.4
type input "90"
click at [1065, 323] on input "range" at bounding box center [945, 328] width 239 height 20
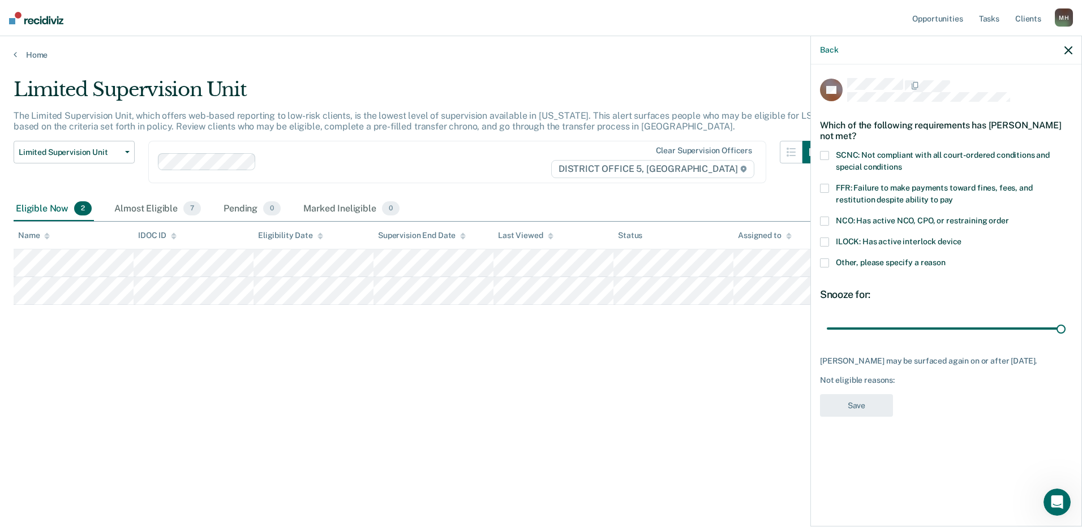
click at [852, 186] on span "FFR: Failure to make payments toward fines, fees, and restitution despite abili…" at bounding box center [933, 193] width 197 height 21
click at [851, 399] on button "Save" at bounding box center [856, 405] width 73 height 23
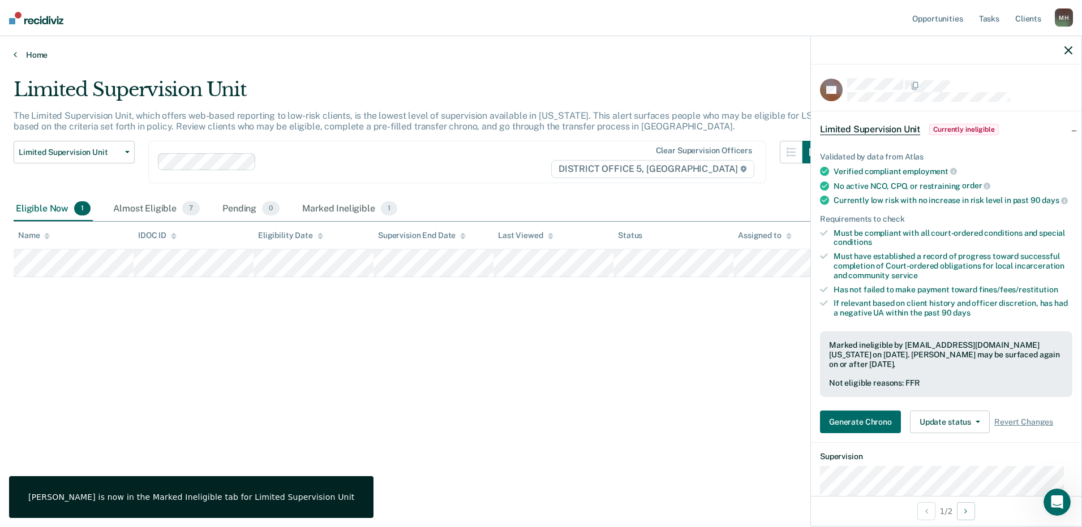
click at [30, 53] on link "Home" at bounding box center [541, 55] width 1054 height 10
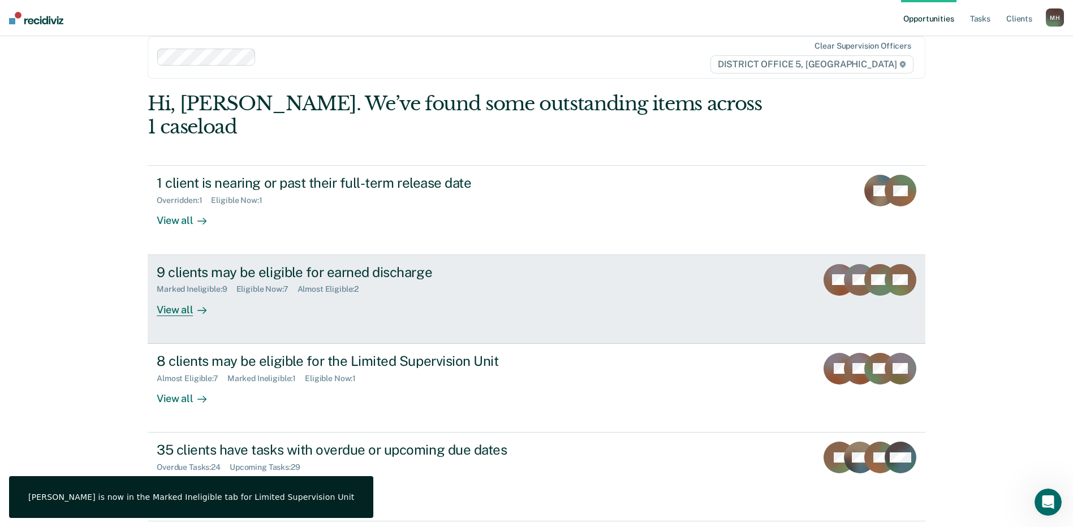
scroll to position [35, 0]
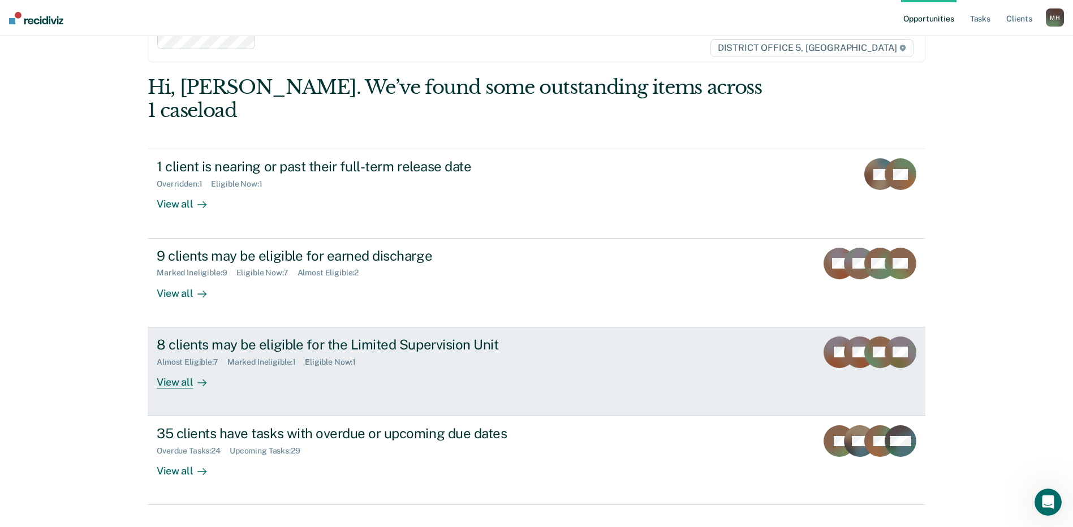
click at [406, 355] on div "8 clients may be eligible for the Limited Supervision Unit Almost Eligible : 7 …" at bounding box center [369, 363] width 424 height 52
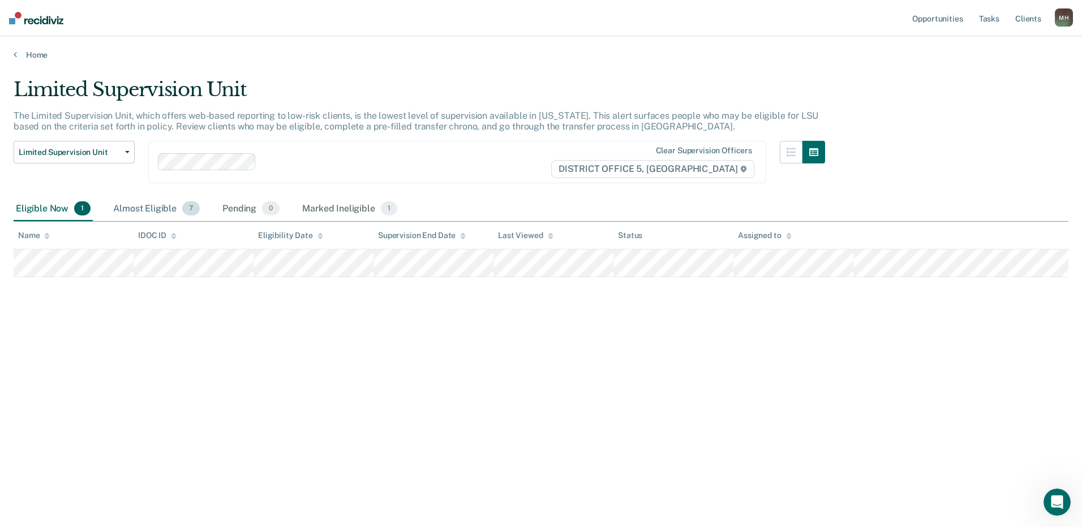
click at [136, 209] on div "Almost Eligible 7" at bounding box center [156, 209] width 91 height 25
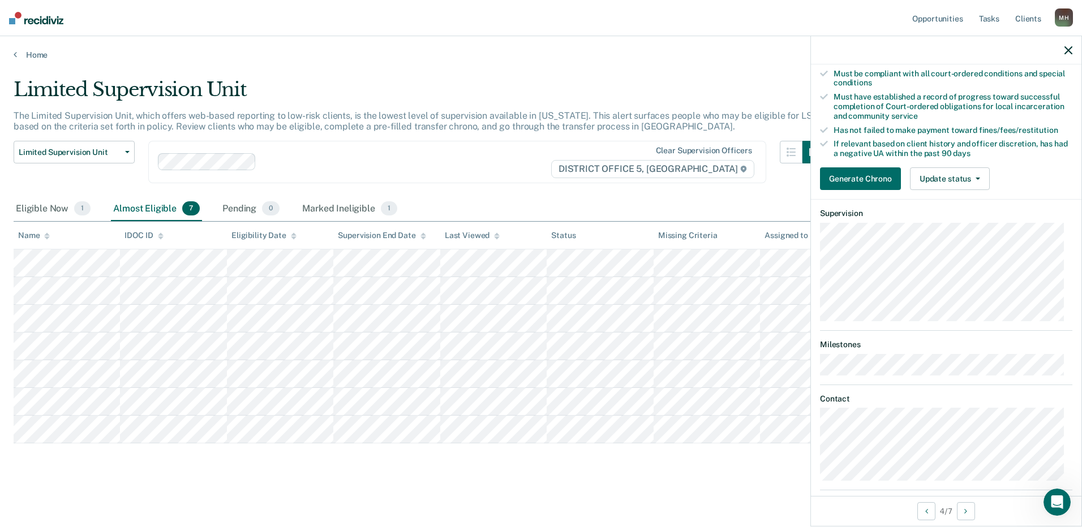
scroll to position [170, 0]
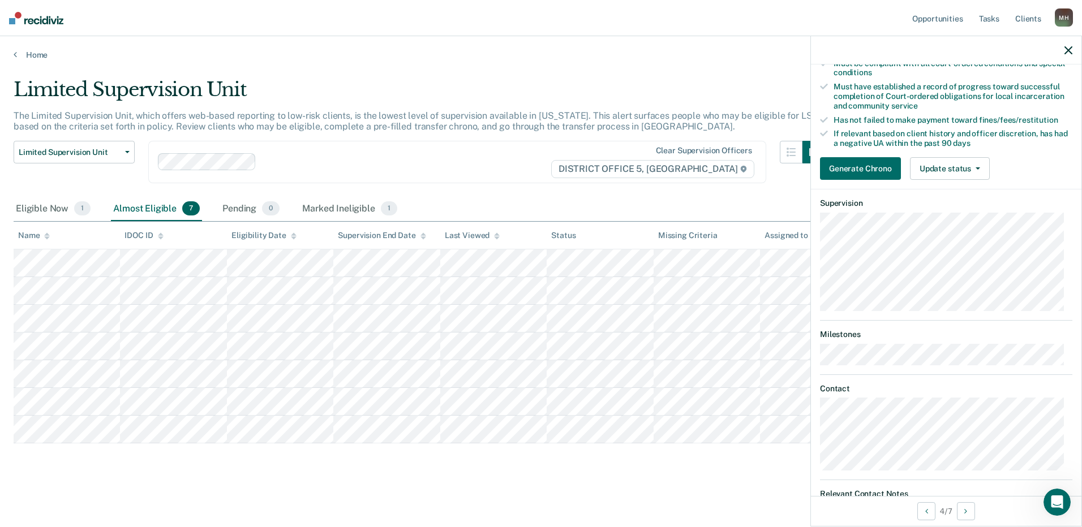
click at [816, 448] on div "BZ Limited Supervision Unit Almost eligible Validated by data from Atlas Needs …" at bounding box center [946, 280] width 270 height 432
click at [308, 208] on div "Marked Ineligible 1" at bounding box center [350, 209] width 100 height 25
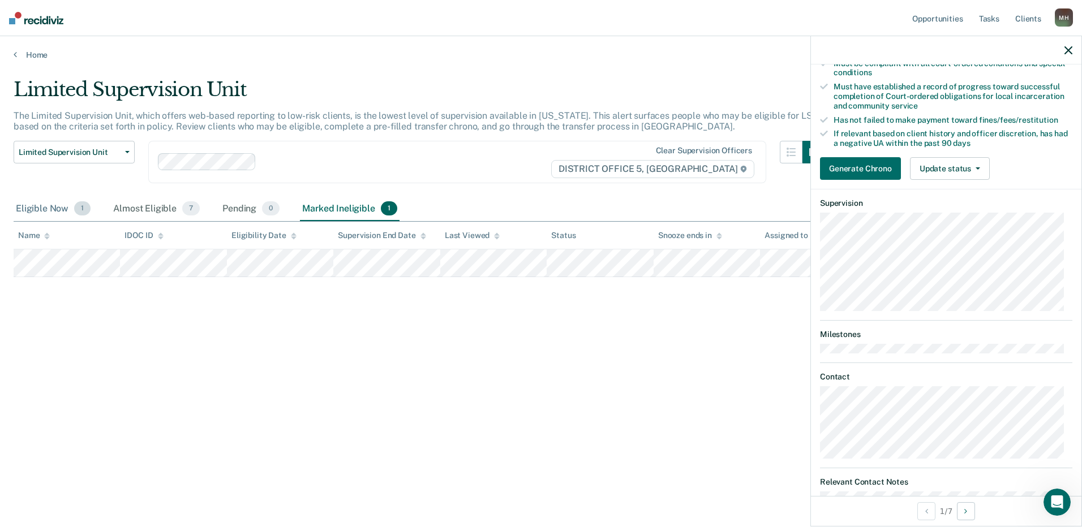
click at [71, 211] on div "Eligible Now 1" at bounding box center [53, 209] width 79 height 25
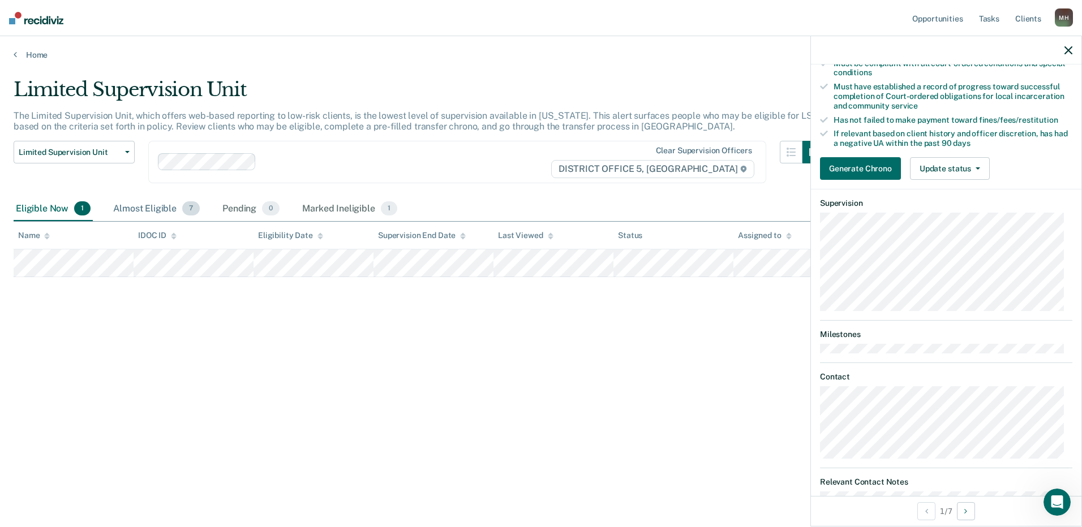
click at [145, 206] on div "Almost Eligible 7" at bounding box center [156, 209] width 91 height 25
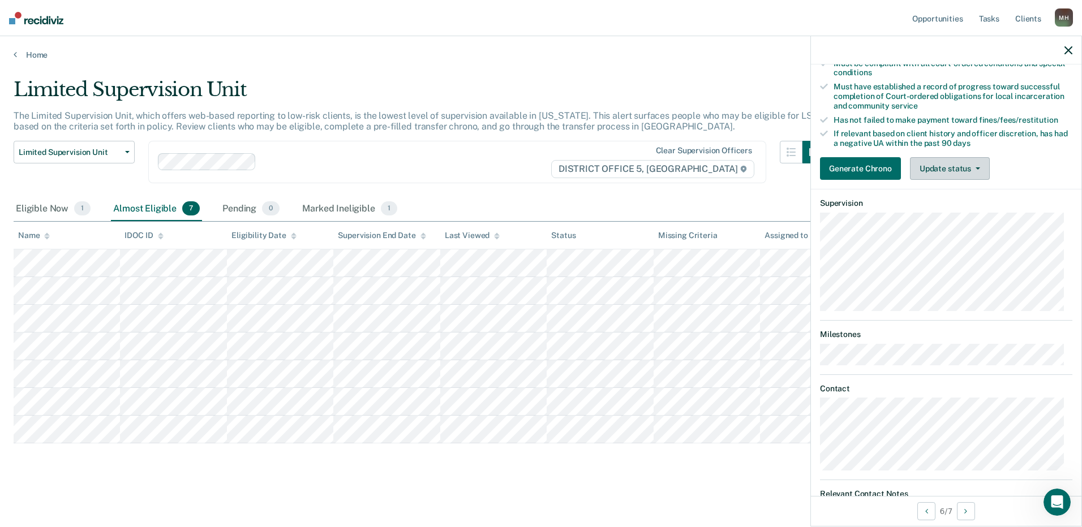
click at [936, 173] on button "Update status" at bounding box center [950, 168] width 80 height 23
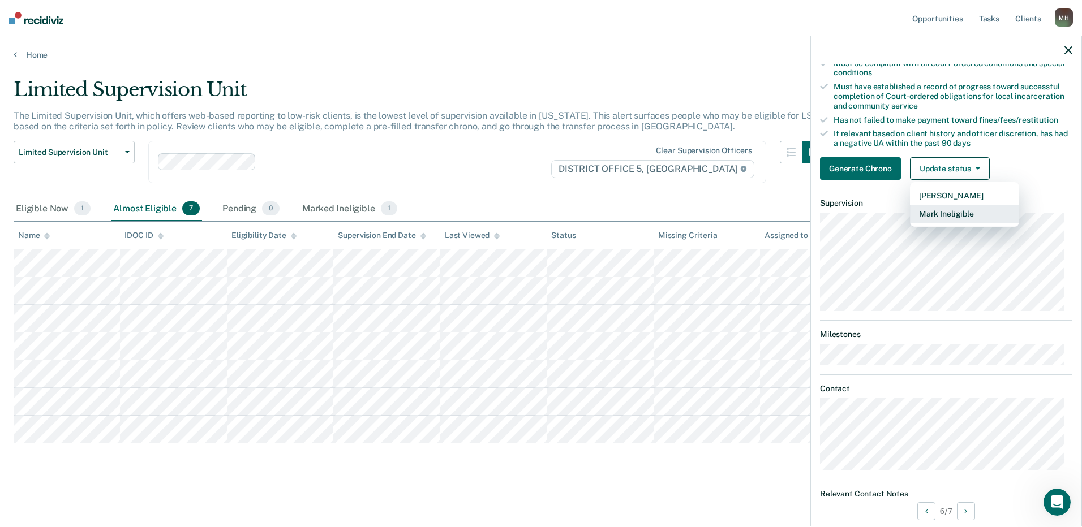
click at [953, 223] on button "Mark Ineligible" at bounding box center [964, 214] width 109 height 18
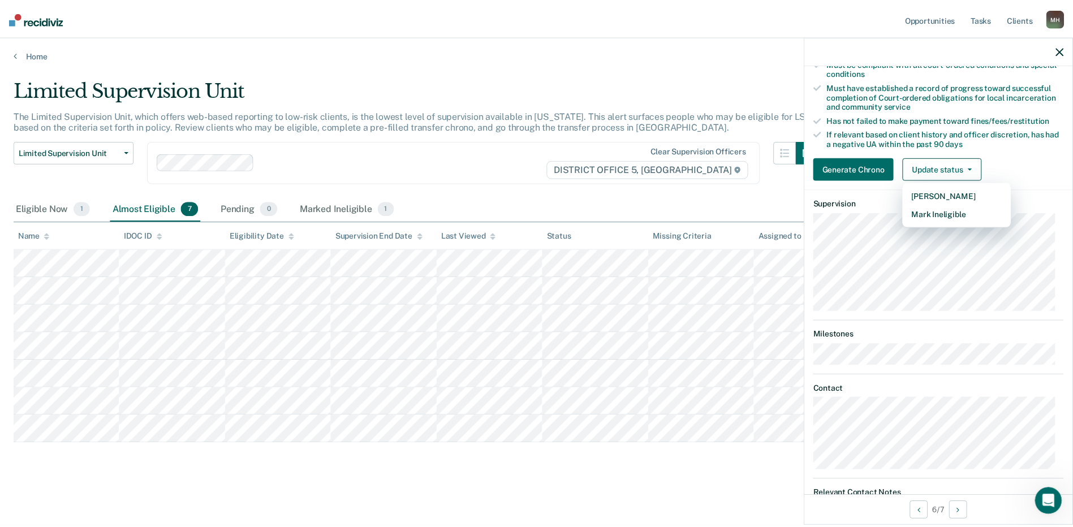
scroll to position [0, 0]
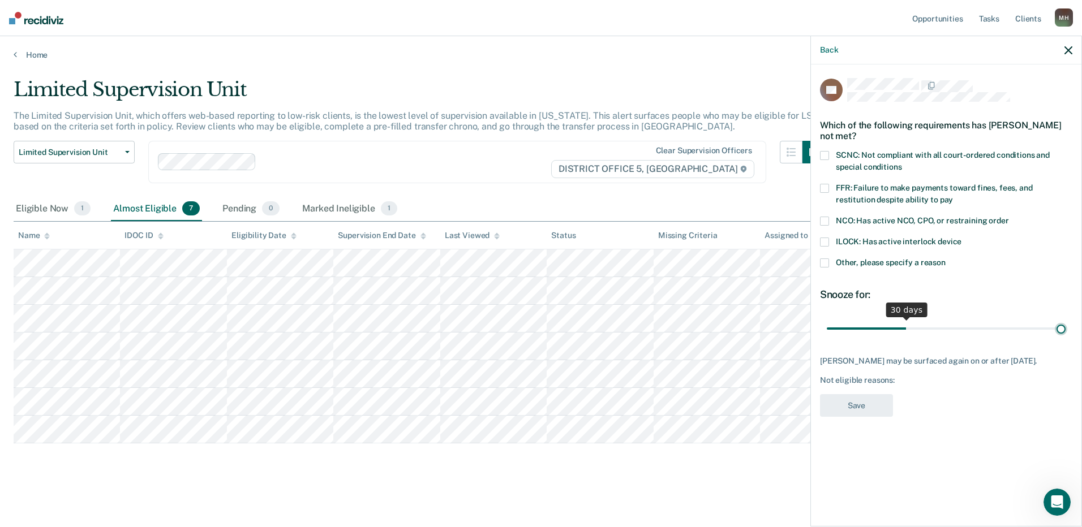
drag, startPoint x: 905, startPoint y: 328, endPoint x: 1083, endPoint y: 317, distance: 178.5
type input "90"
click at [1065, 318] on input "range" at bounding box center [945, 328] width 239 height 20
click at [857, 162] on span "SCNC: Not compliant with all court-ordered conditions and special conditions" at bounding box center [942, 160] width 214 height 21
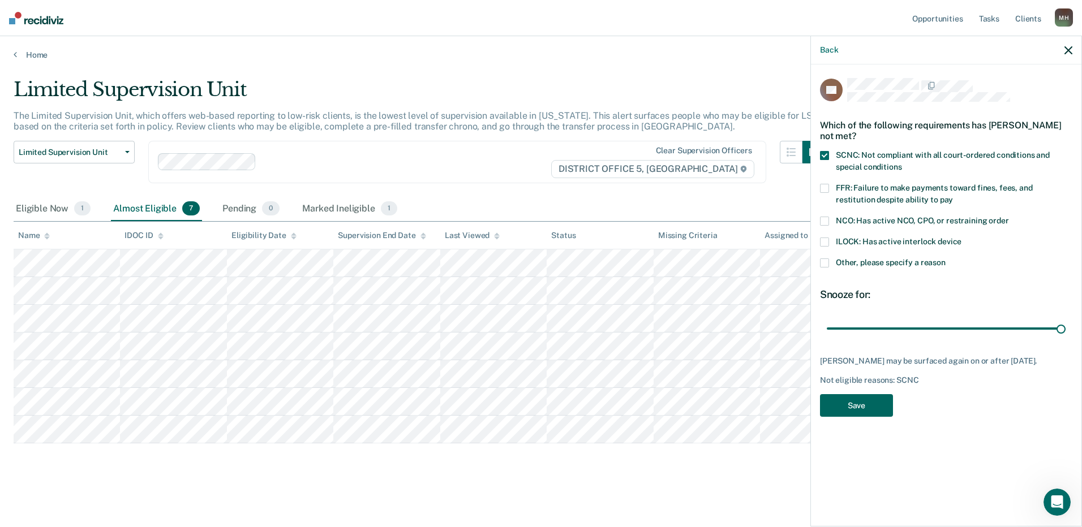
click at [841, 413] on button "Save" at bounding box center [856, 405] width 73 height 23
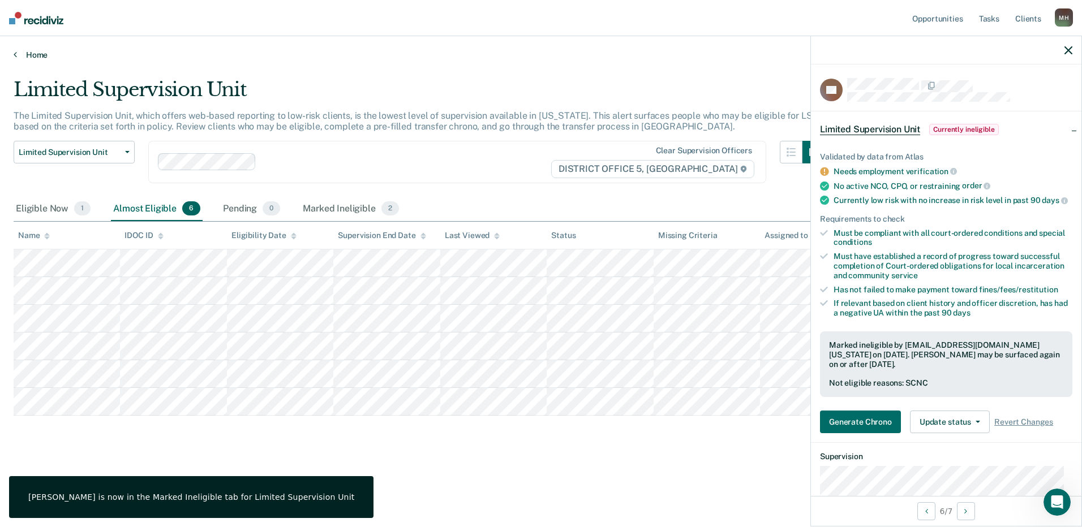
click at [15, 50] on icon at bounding box center [15, 54] width 3 height 9
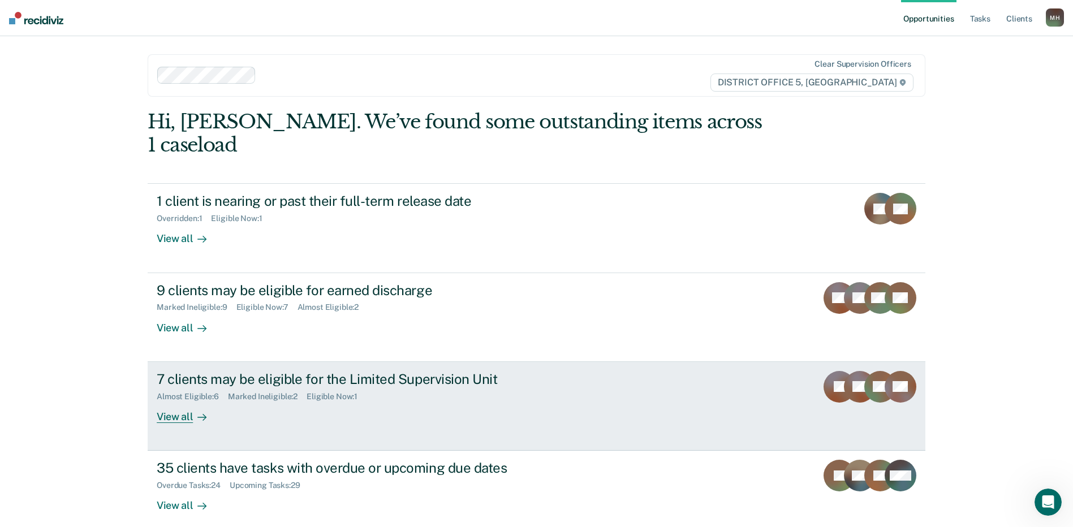
click at [334, 383] on div "7 clients may be eligible for the Limited Supervision Unit Almost Eligible : 6 …" at bounding box center [369, 397] width 424 height 52
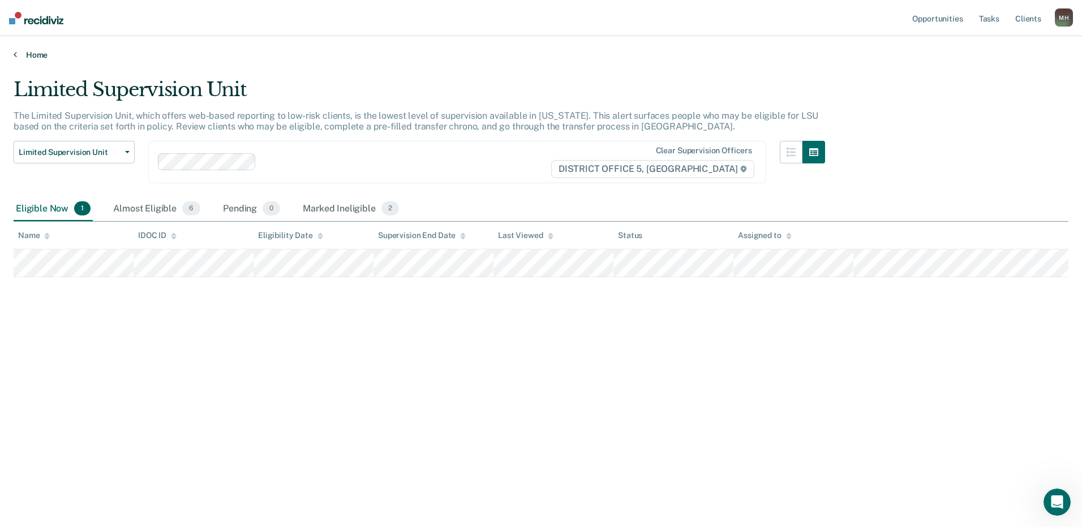
click at [35, 53] on link "Home" at bounding box center [541, 55] width 1054 height 10
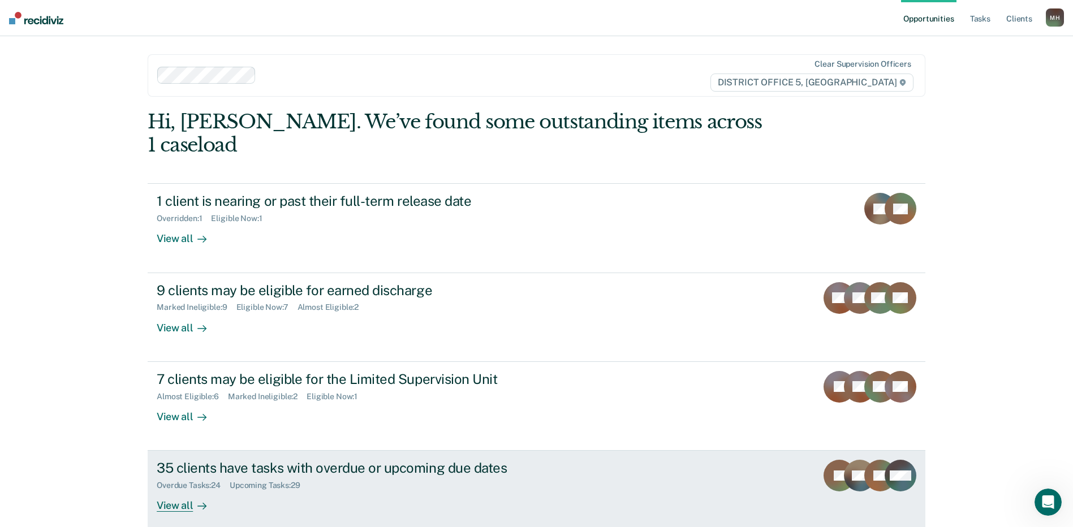
click at [318, 476] on div "Overdue Tasks : 24 Upcoming Tasks : 29" at bounding box center [355, 483] width 397 height 14
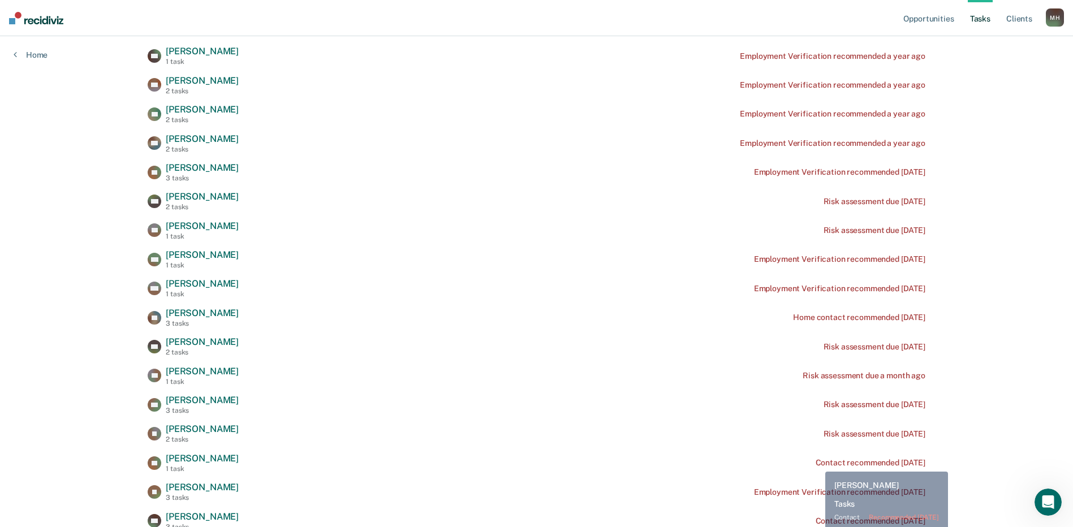
scroll to position [283, 0]
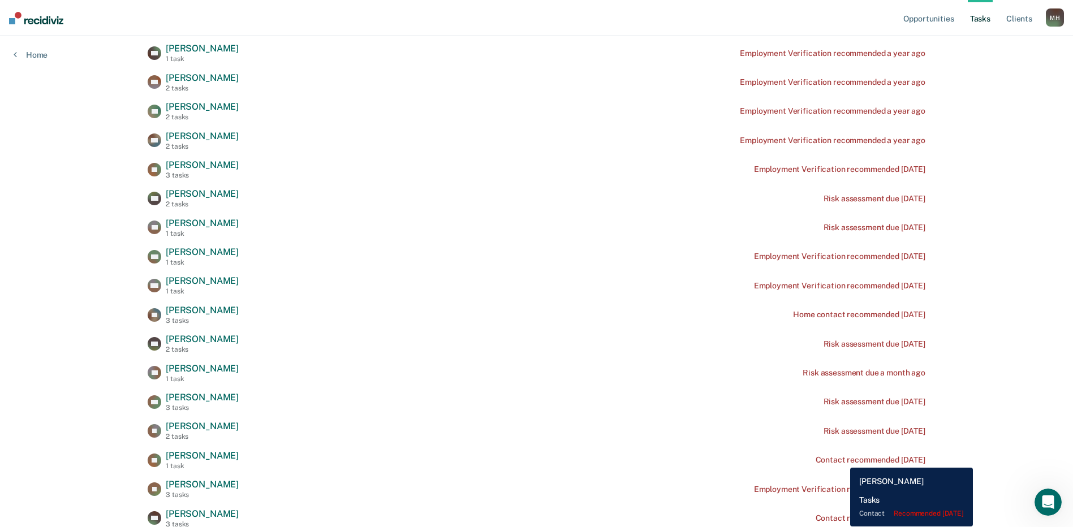
click at [842, 459] on div "Contact recommended [DATE]" at bounding box center [871, 460] width 110 height 10
